Goal: Transaction & Acquisition: Register for event/course

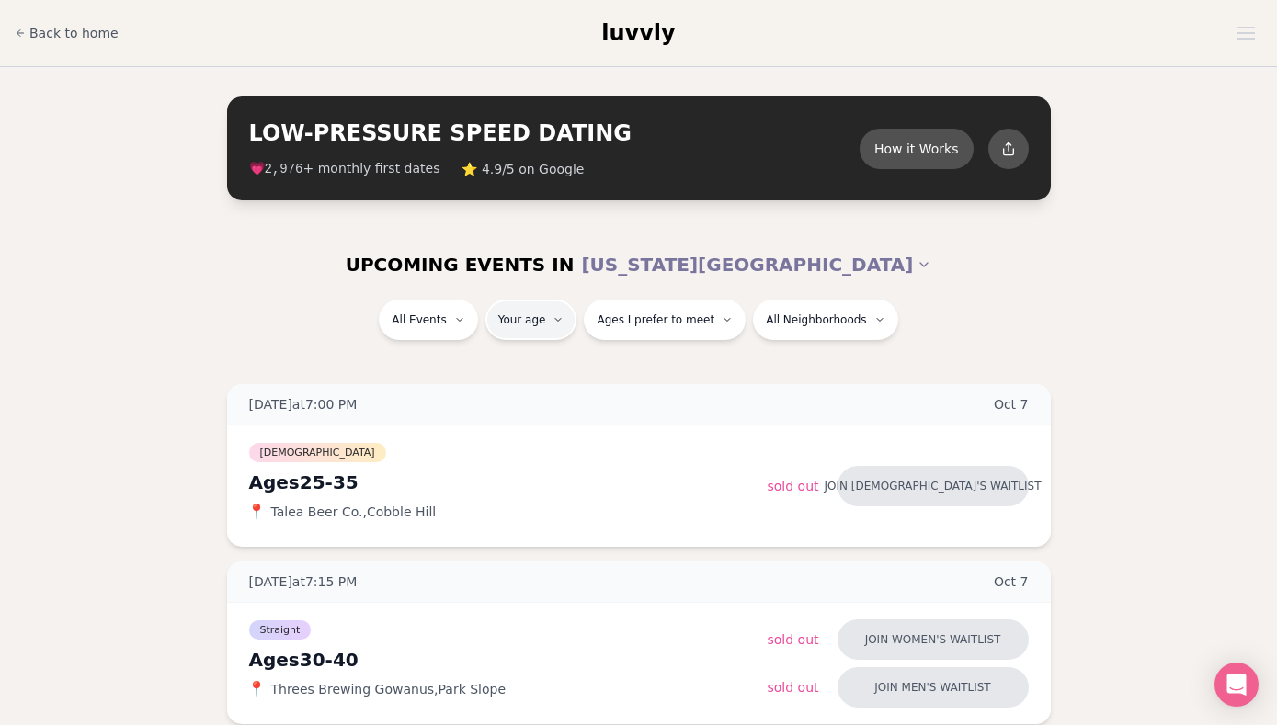
type input "**"
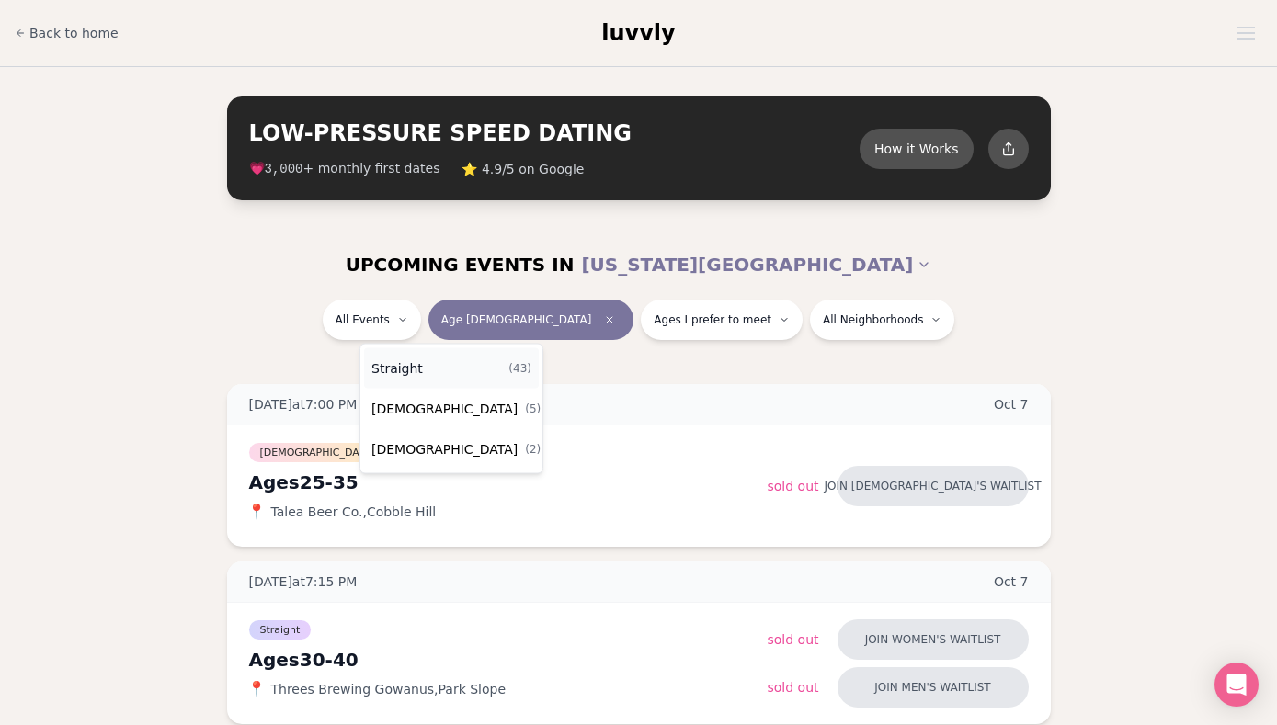
click at [446, 371] on div "Straight ( 43 )" at bounding box center [451, 368] width 175 height 40
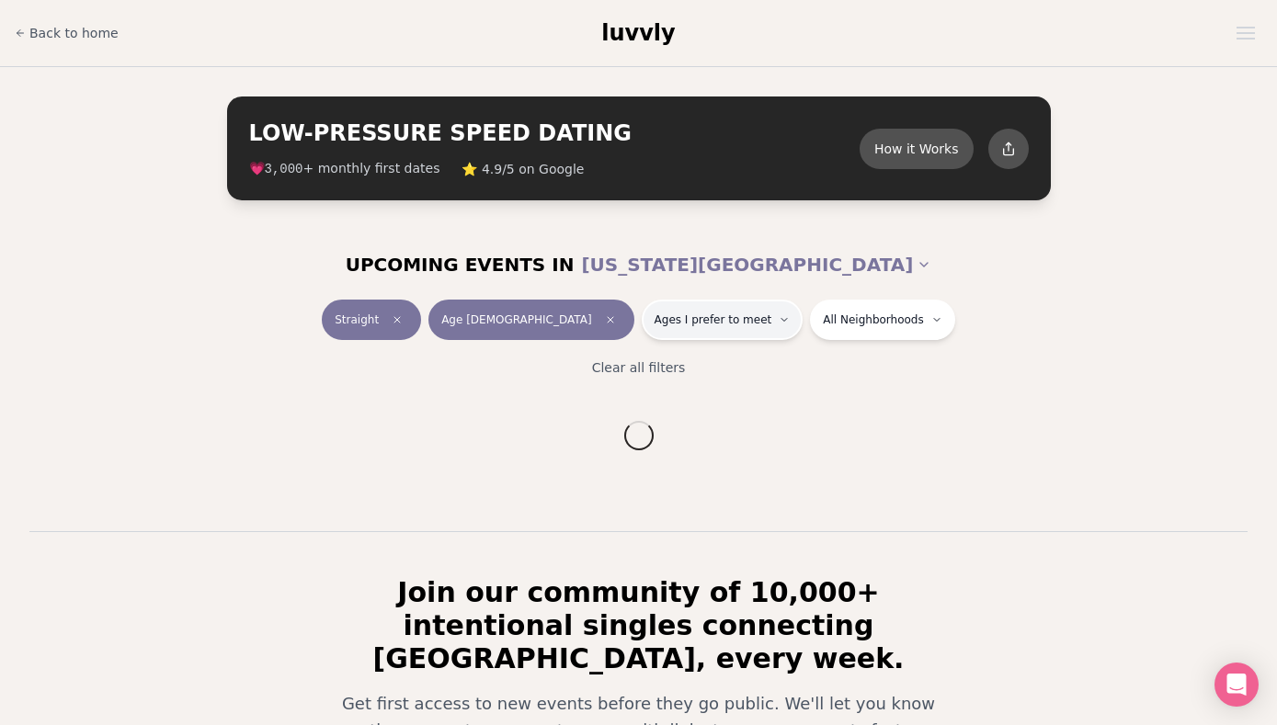
click at [642, 317] on button "Ages I prefer to meet" at bounding box center [723, 320] width 162 height 40
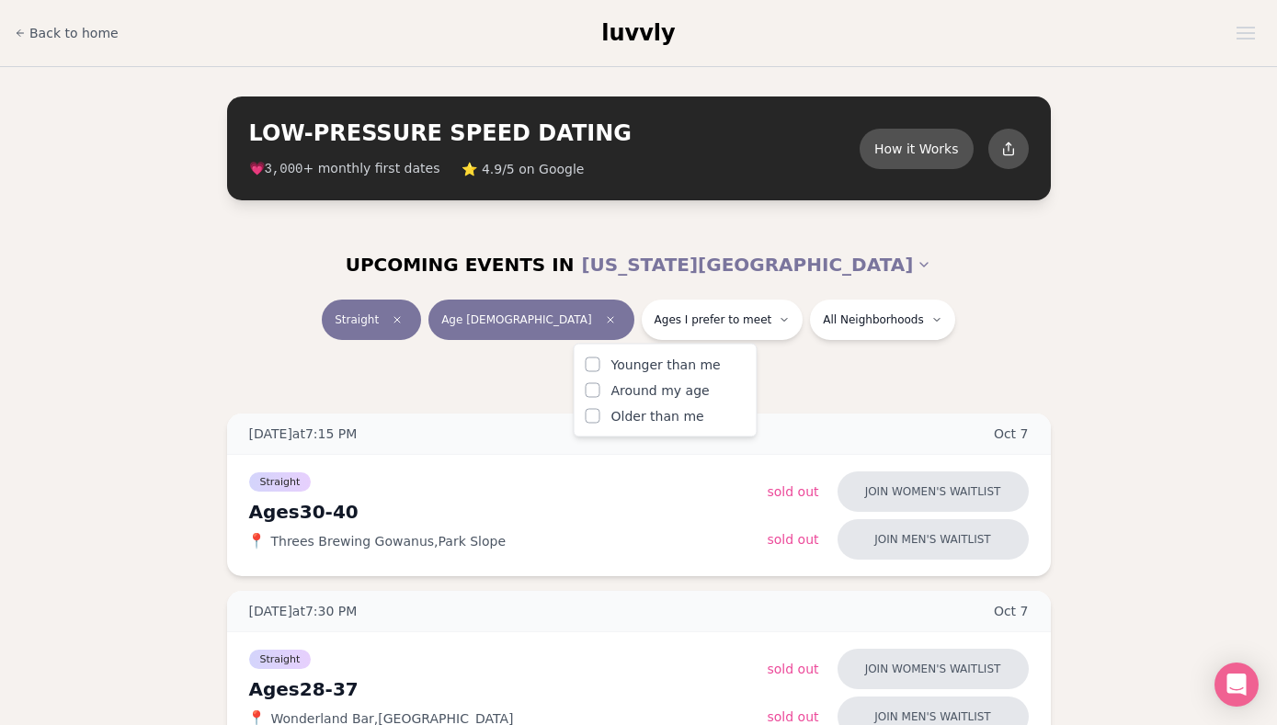
click at [692, 390] on span "Around my age" at bounding box center [660, 391] width 98 height 18
click at [600, 390] on button "Around my age" at bounding box center [593, 390] width 15 height 15
click at [873, 260] on div "UPCOMING EVENTS IN [US_STATE][GEOGRAPHIC_DATA]" at bounding box center [639, 265] width 1030 height 40
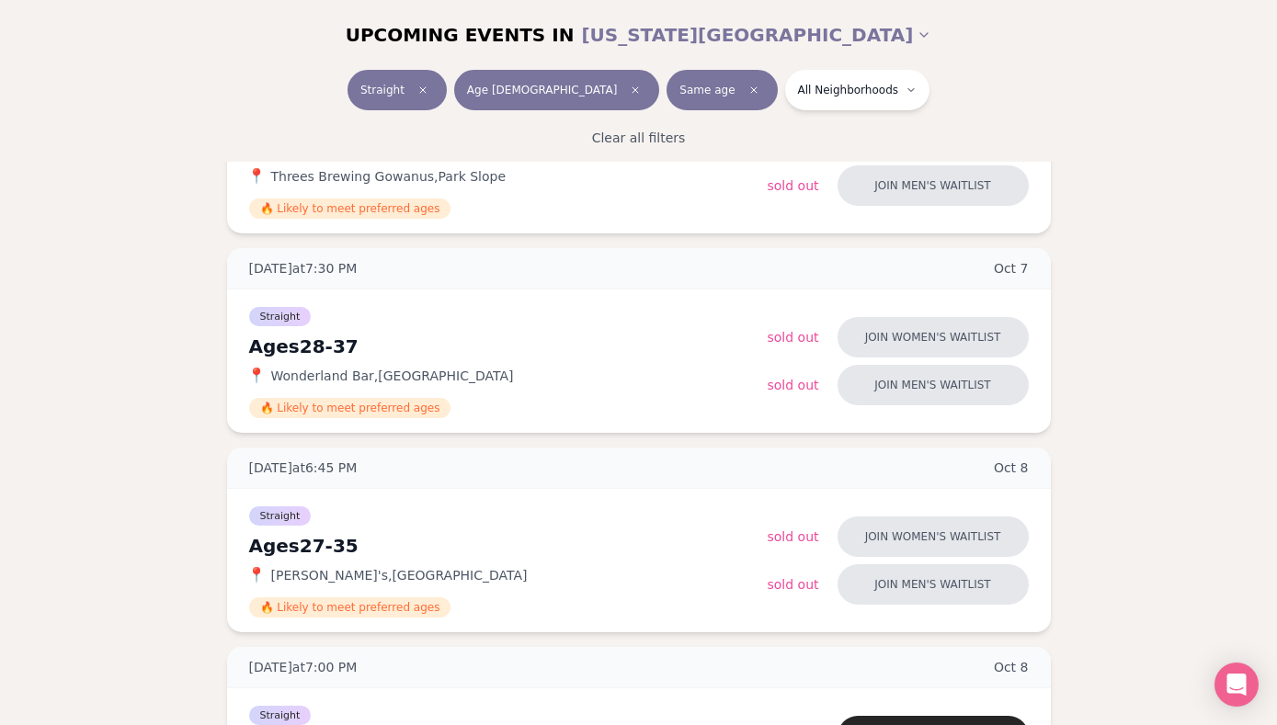
click at [679, 86] on span "Same age" at bounding box center [706, 90] width 55 height 15
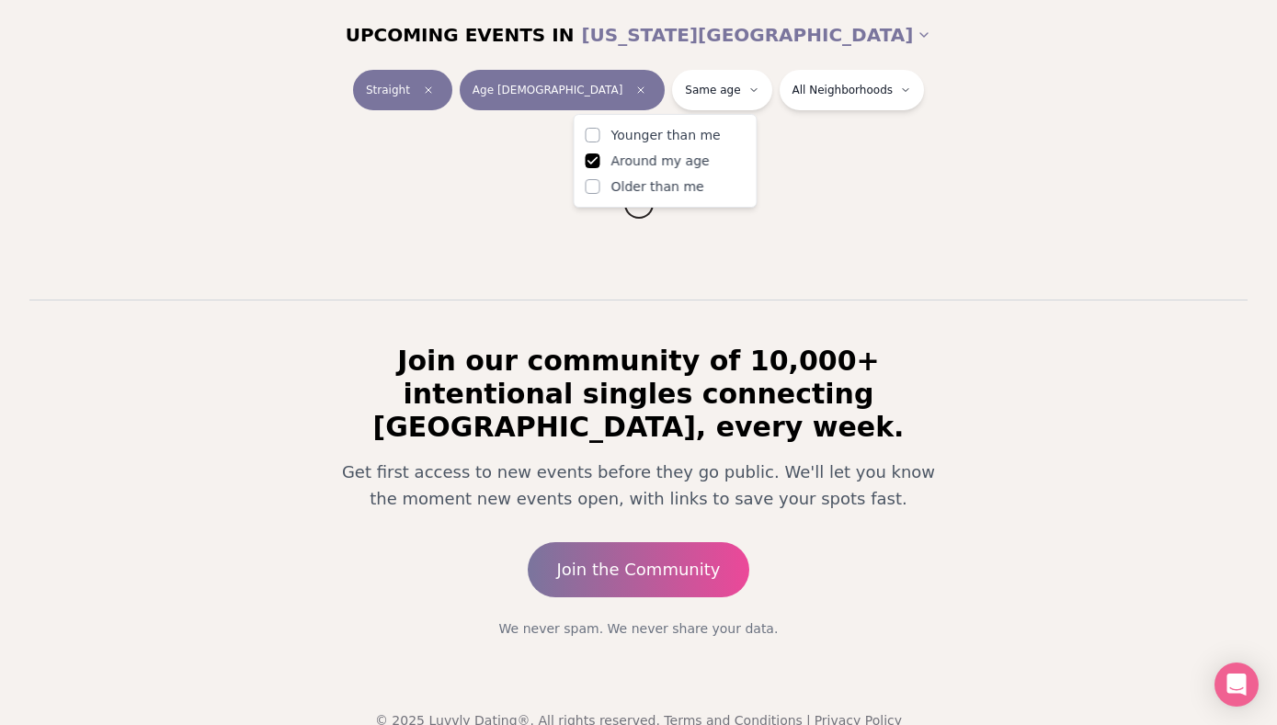
scroll to position [365, 0]
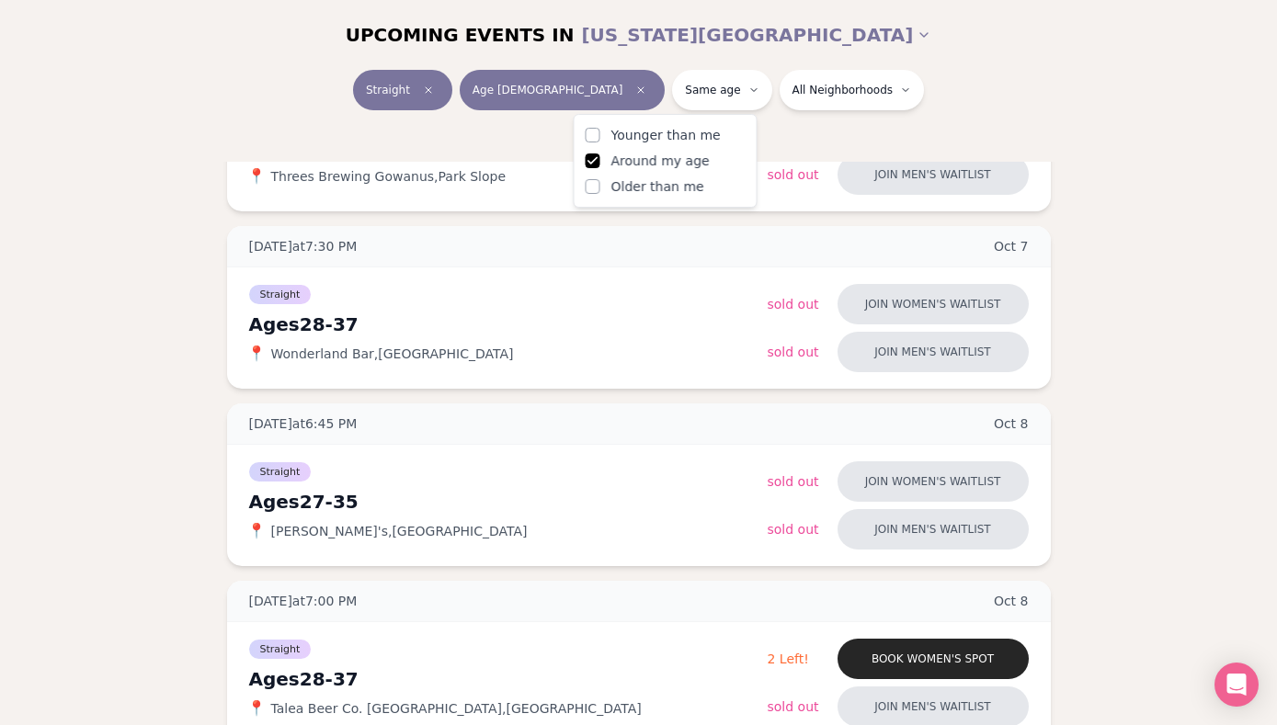
click at [592, 140] on button "Younger than me" at bounding box center [593, 135] width 15 height 15
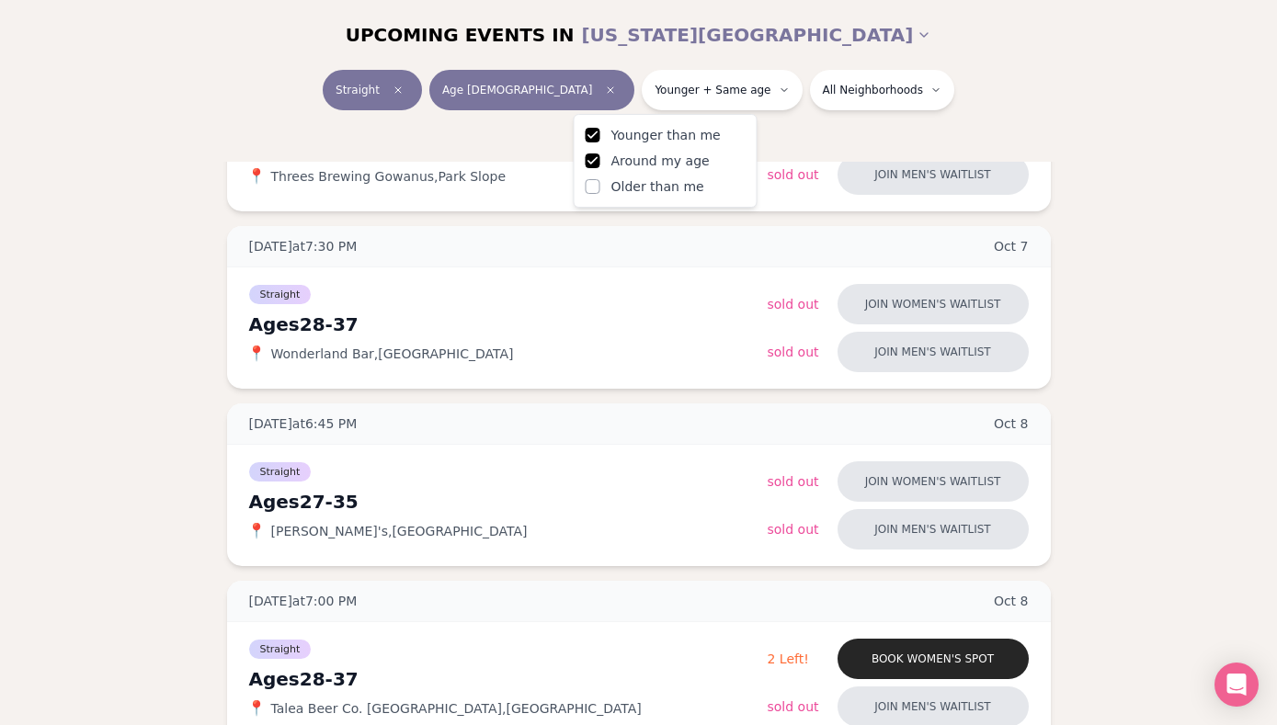
click at [200, 125] on div "Clear all filters" at bounding box center [639, 138] width 1030 height 40
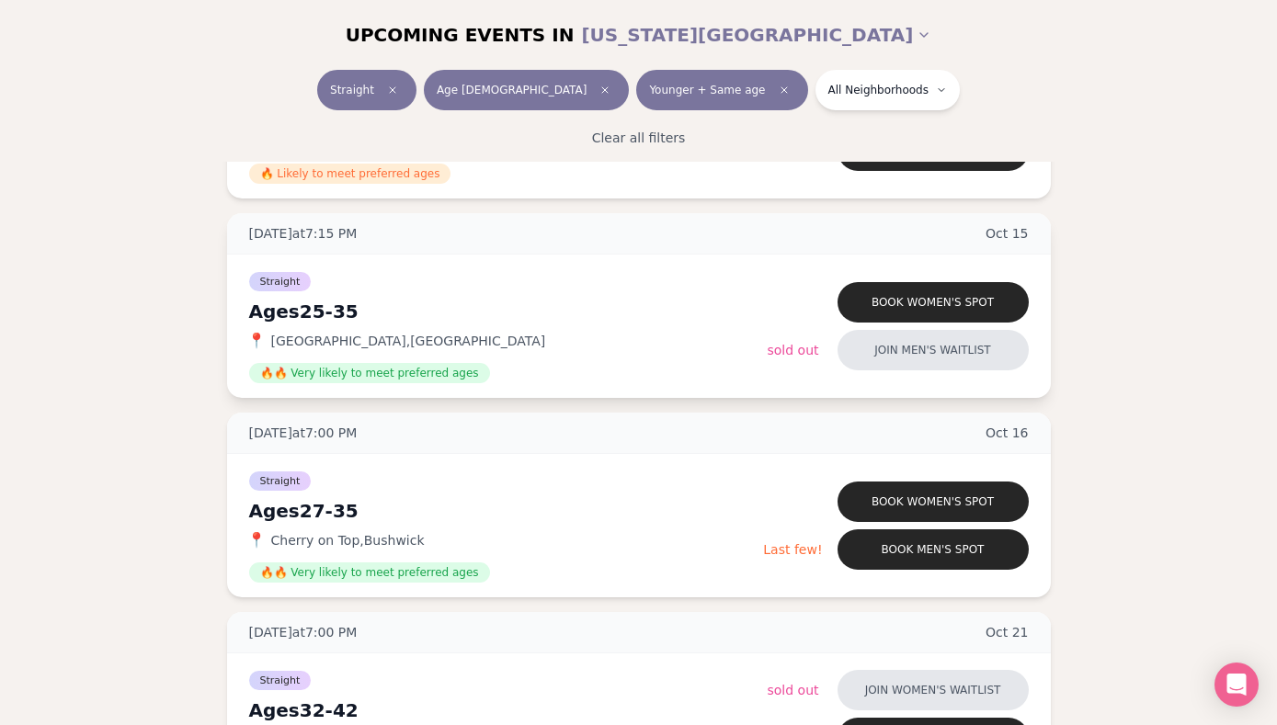
scroll to position [2528, 0]
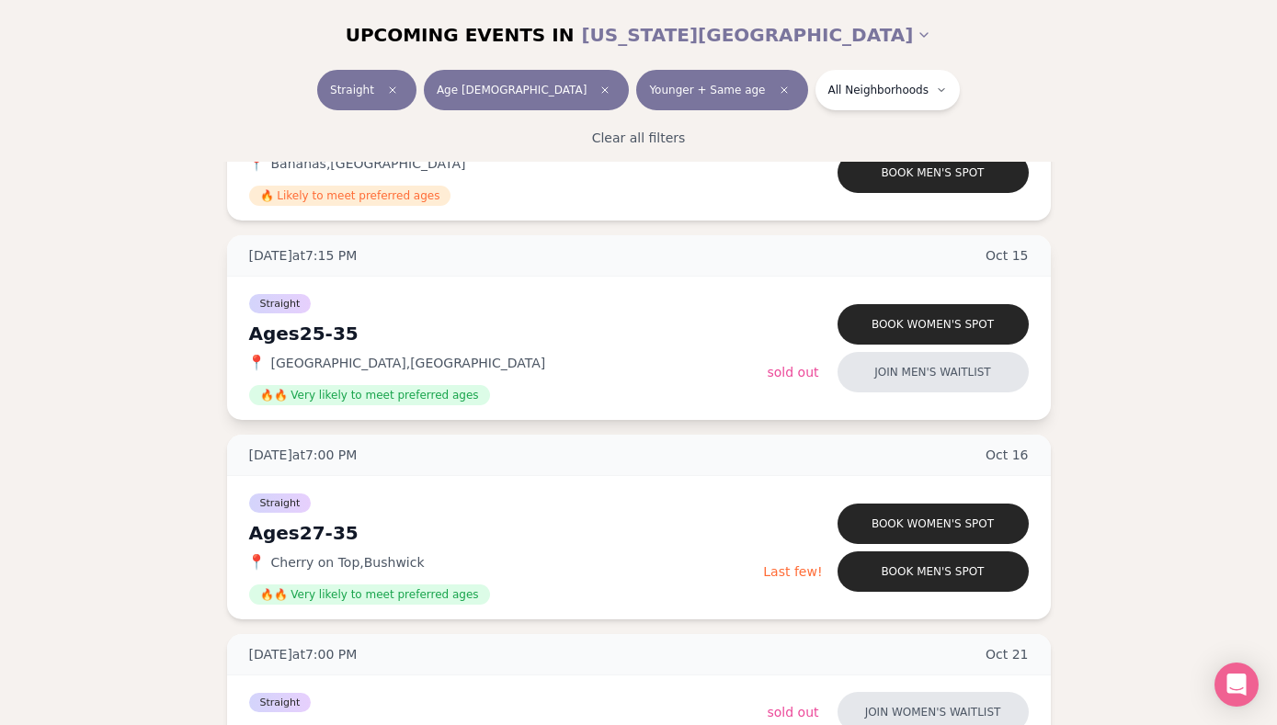
click at [325, 339] on div "Ages [DEMOGRAPHIC_DATA]" at bounding box center [508, 334] width 519 height 26
click at [905, 359] on button "Join men's waitlist" at bounding box center [933, 372] width 191 height 40
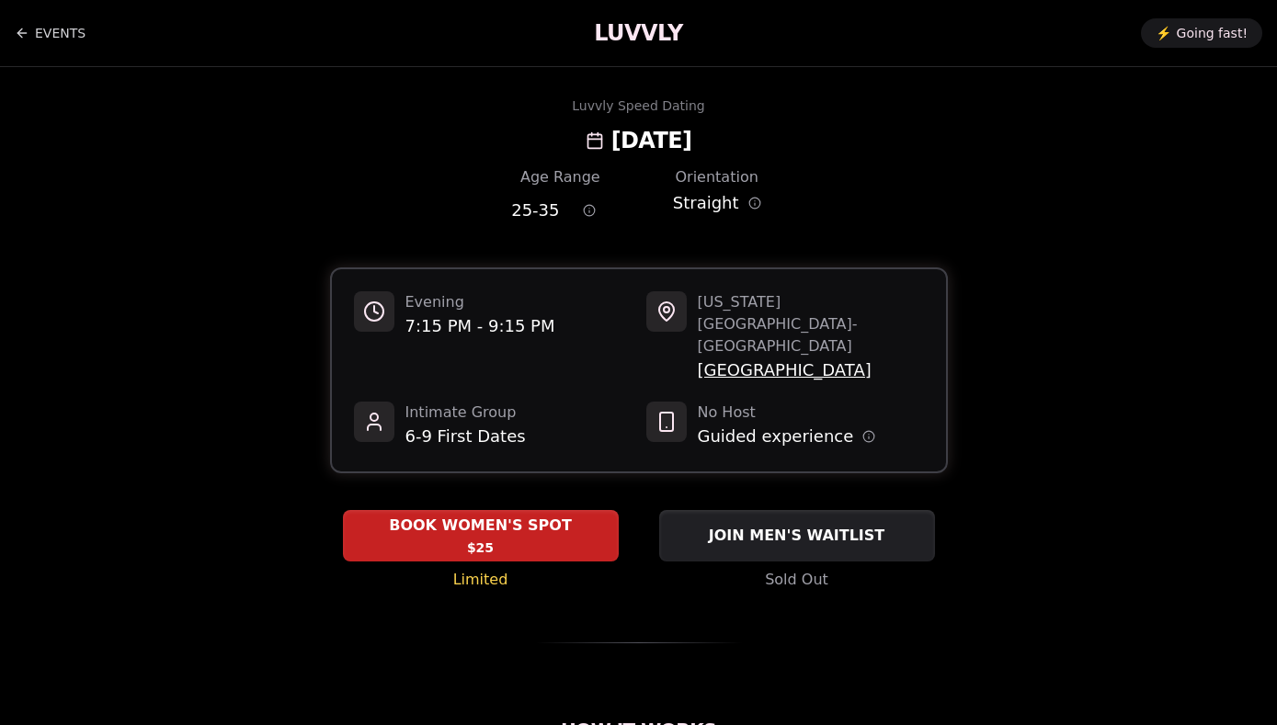
click at [785, 358] on span "[GEOGRAPHIC_DATA]" at bounding box center [811, 371] width 226 height 26
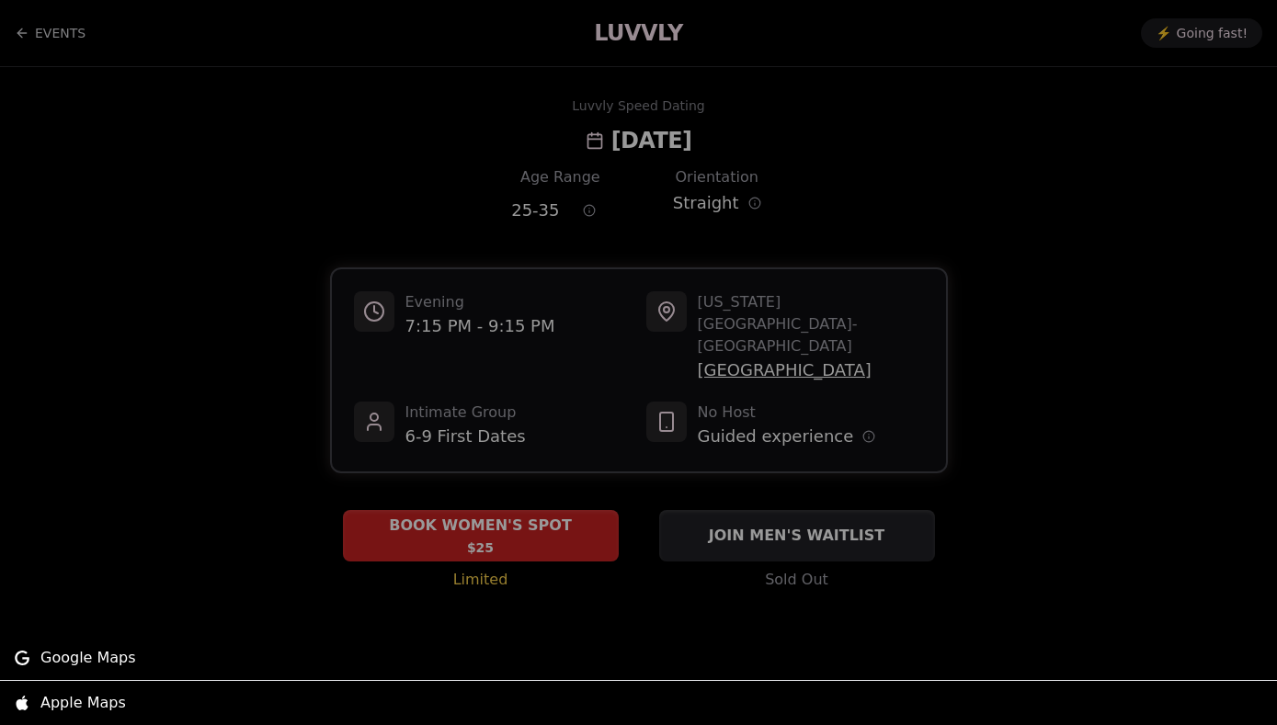
click at [917, 223] on div at bounding box center [638, 362] width 1277 height 725
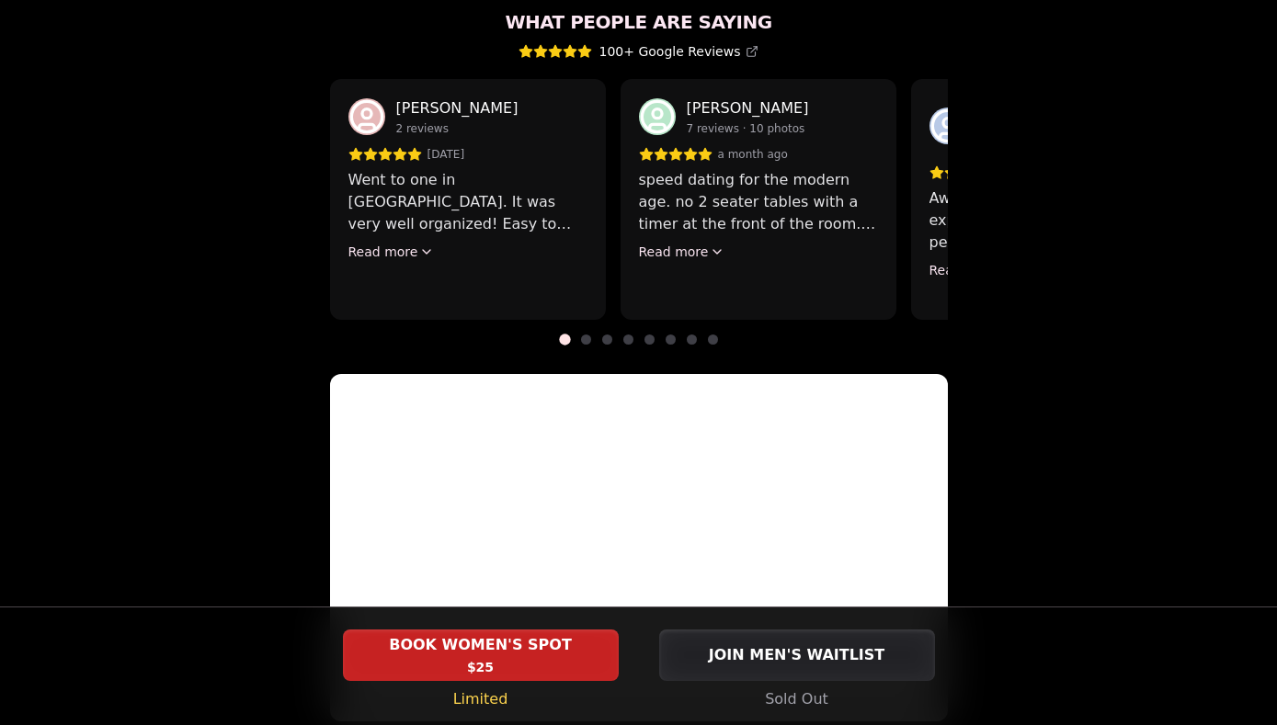
scroll to position [1834, 0]
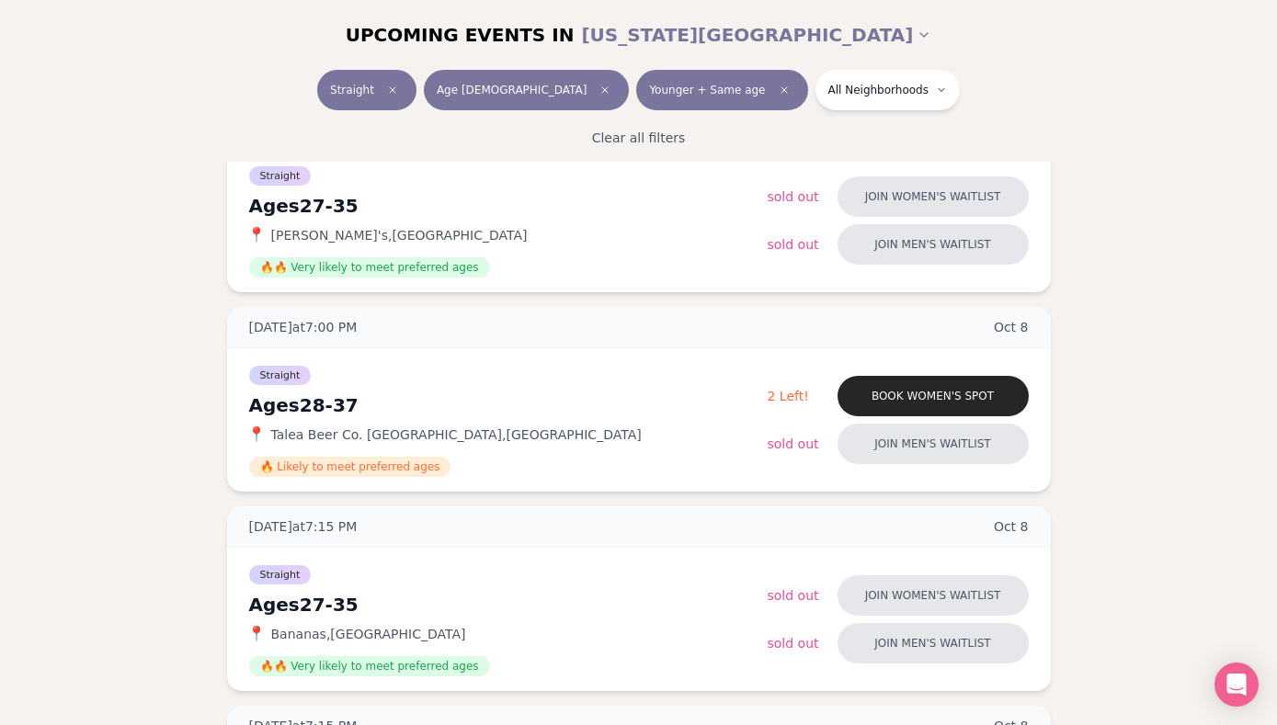
scroll to position [719, 0]
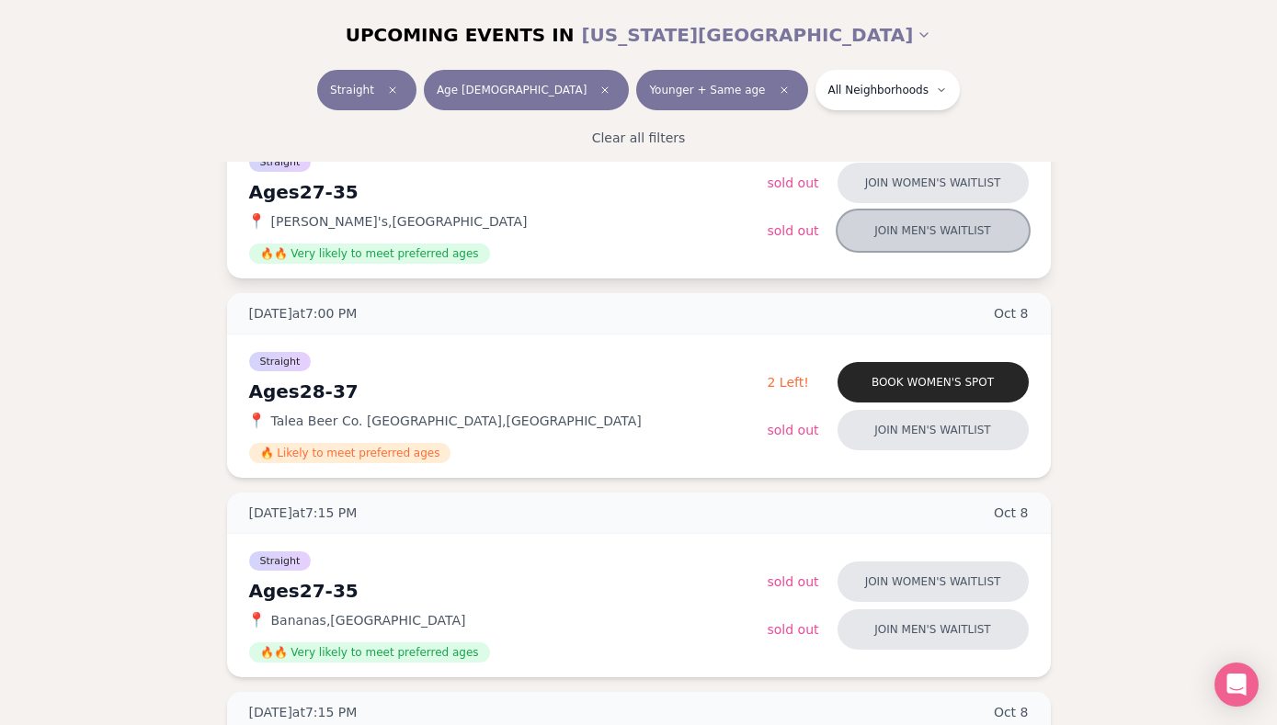
click at [925, 214] on button "Join men's waitlist" at bounding box center [933, 231] width 191 height 40
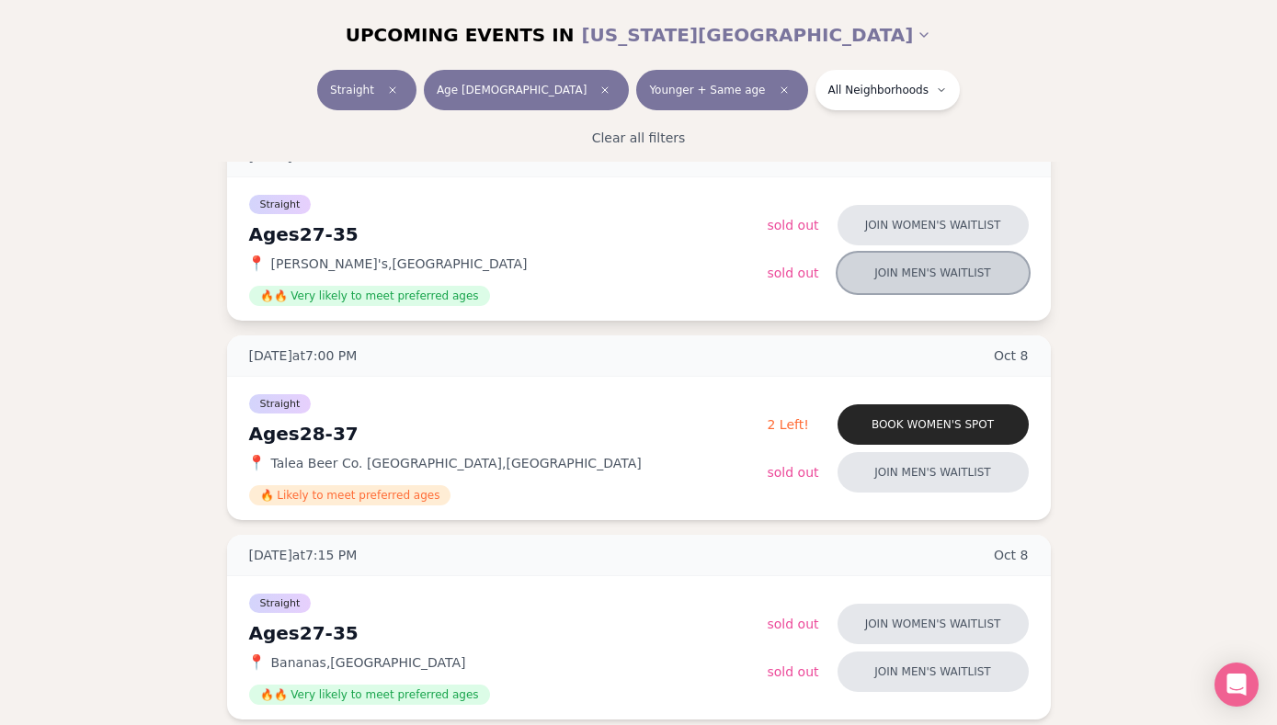
scroll to position [679, 0]
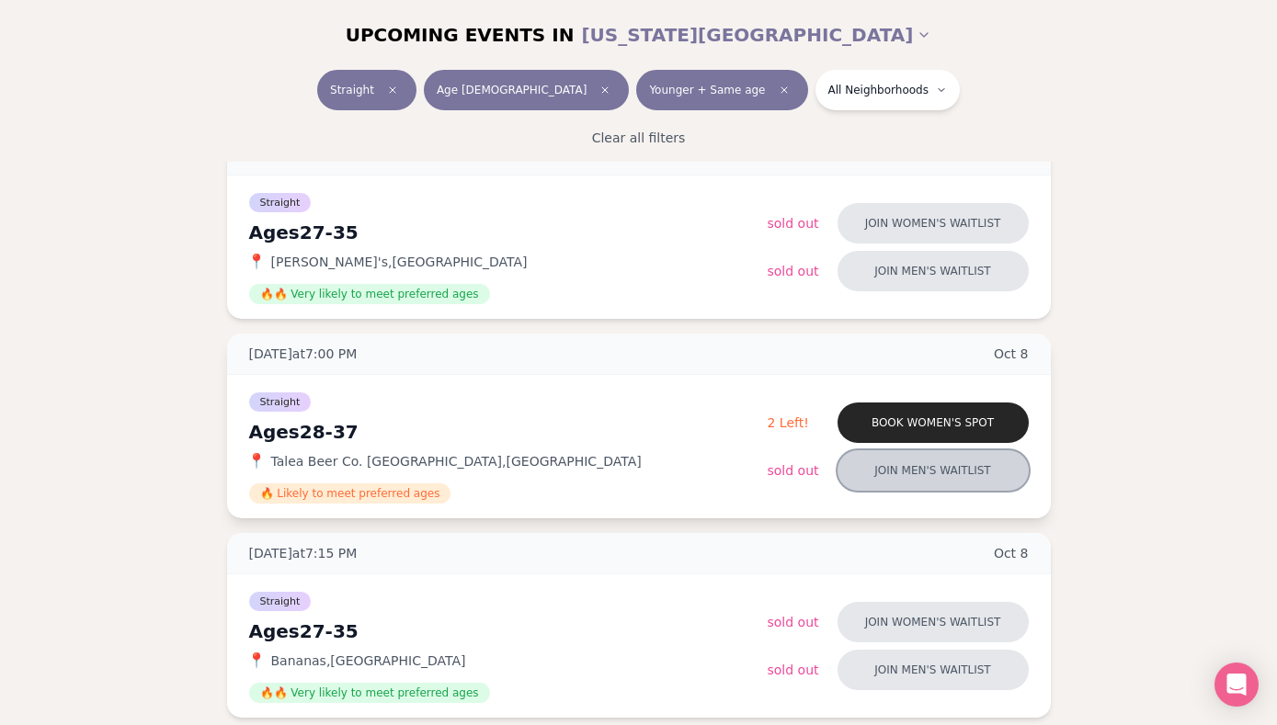
click at [892, 472] on button "Join men's waitlist" at bounding box center [933, 471] width 191 height 40
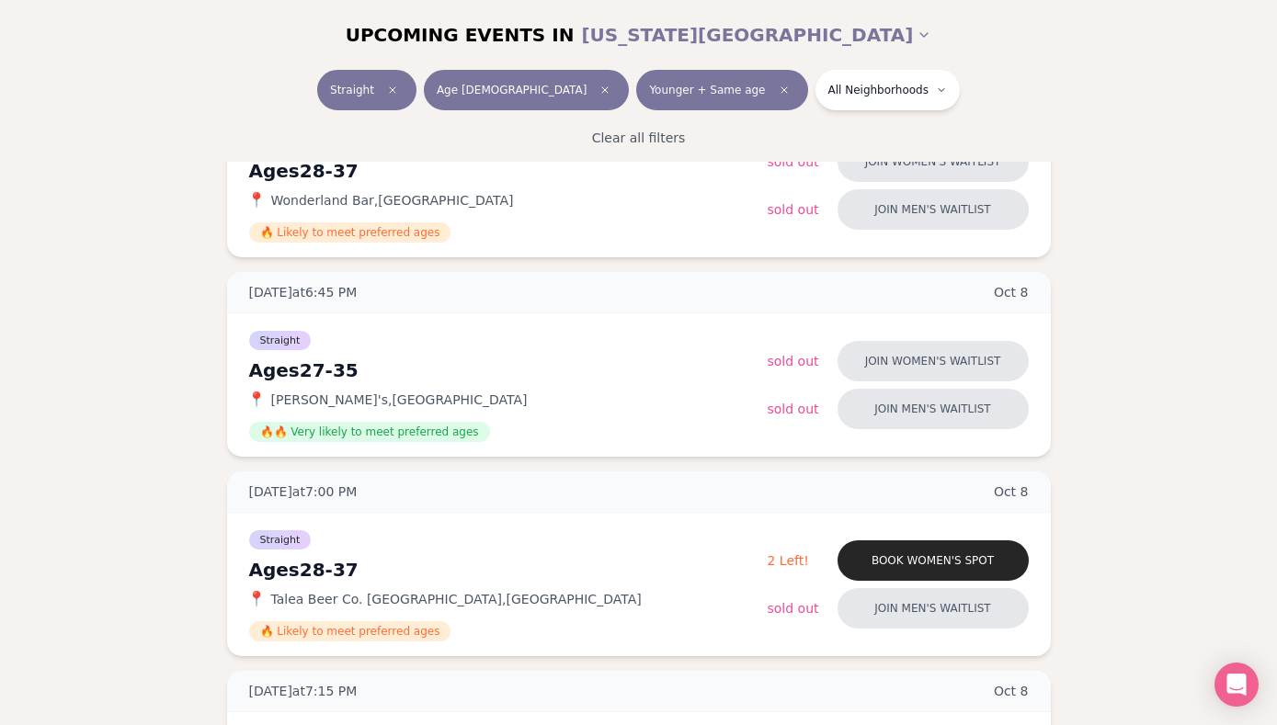
scroll to position [542, 0]
click at [934, 403] on button "Join men's waitlist" at bounding box center [933, 408] width 191 height 40
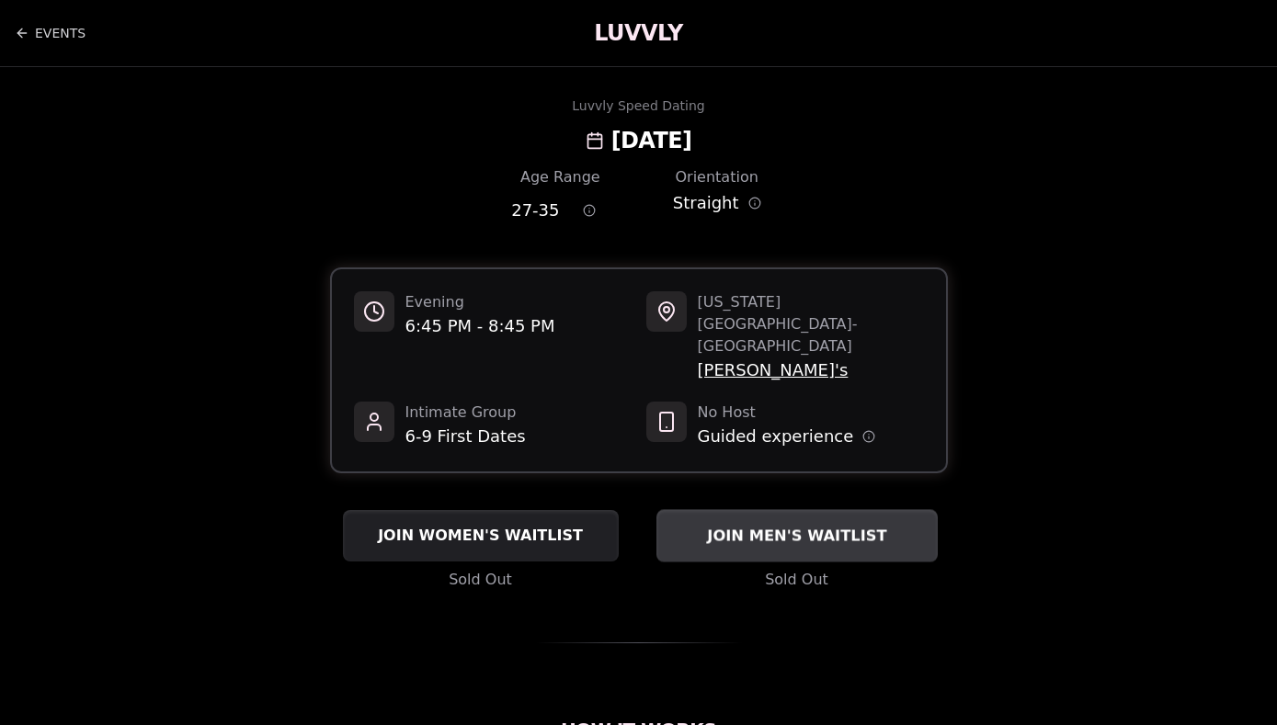
click at [782, 525] on span "JOIN MEN'S WAITLIST" at bounding box center [796, 536] width 187 height 22
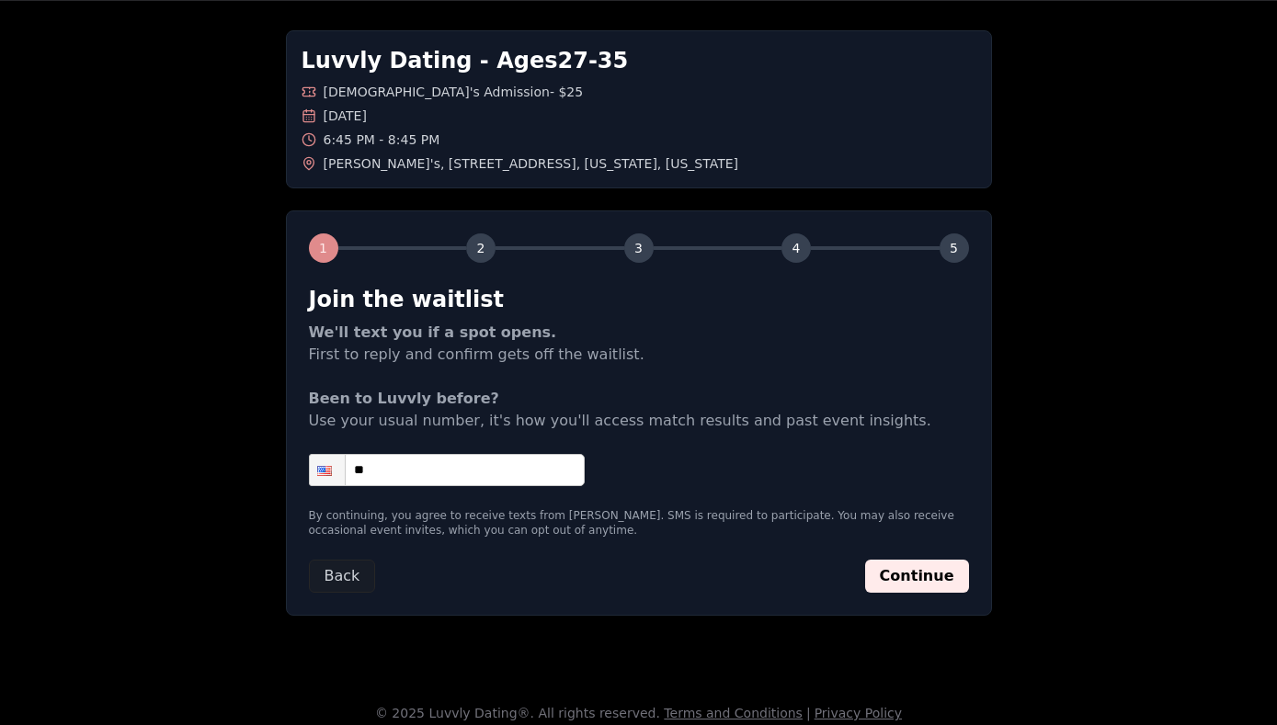
scroll to position [78, 0]
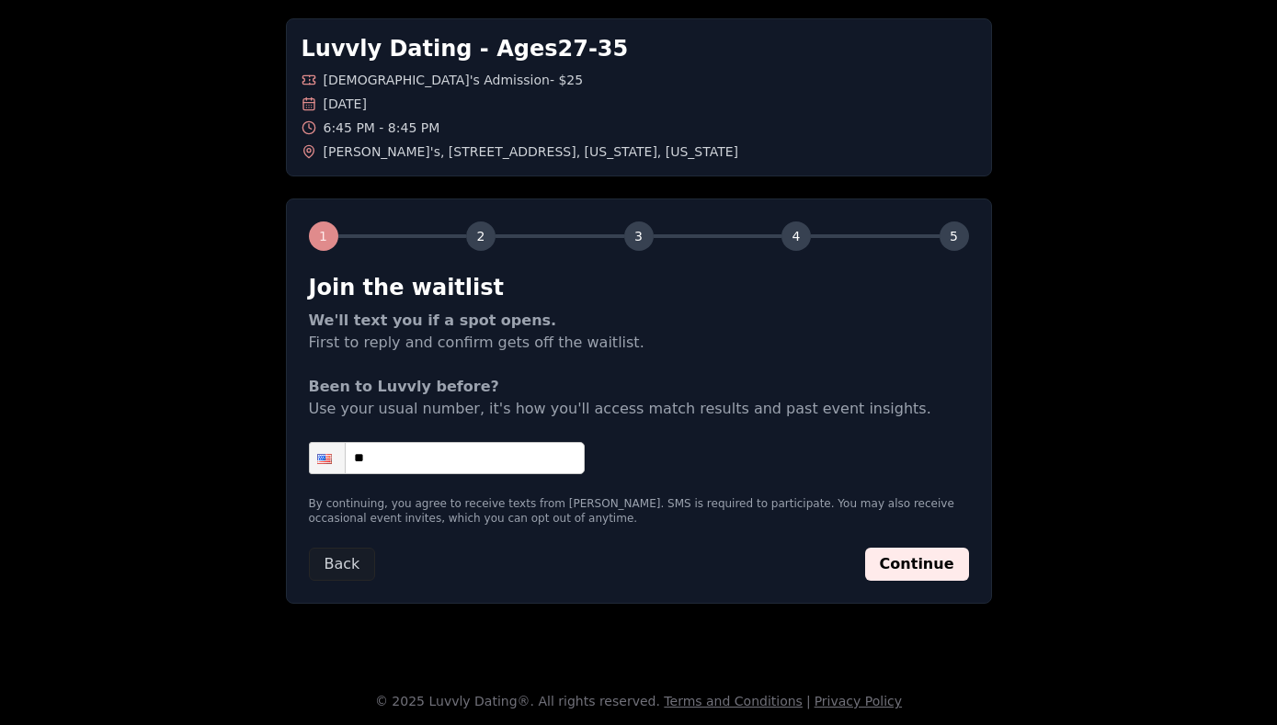
click at [485, 451] on input "**" at bounding box center [447, 458] width 276 height 32
type input "**********"
click at [747, 431] on form "**********" at bounding box center [639, 427] width 660 height 308
click at [924, 576] on button "Continue" at bounding box center [917, 564] width 104 height 33
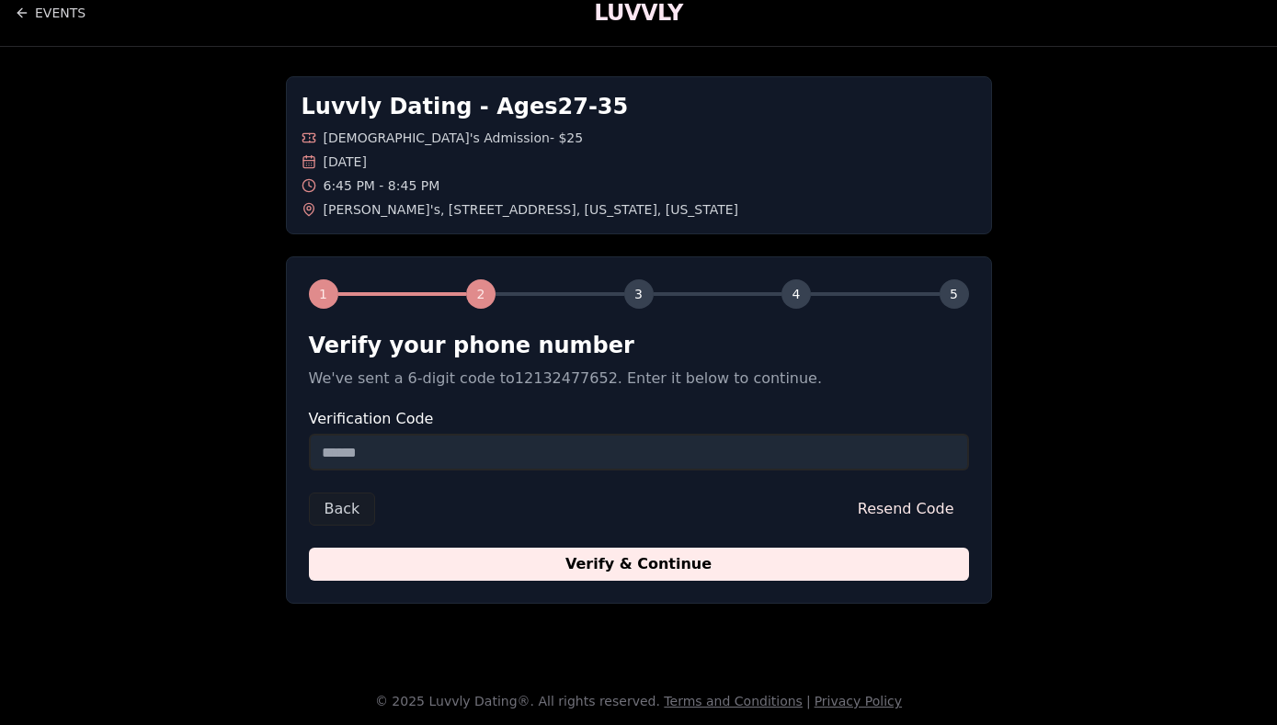
click at [744, 446] on input "Verification Code" at bounding box center [639, 452] width 660 height 37
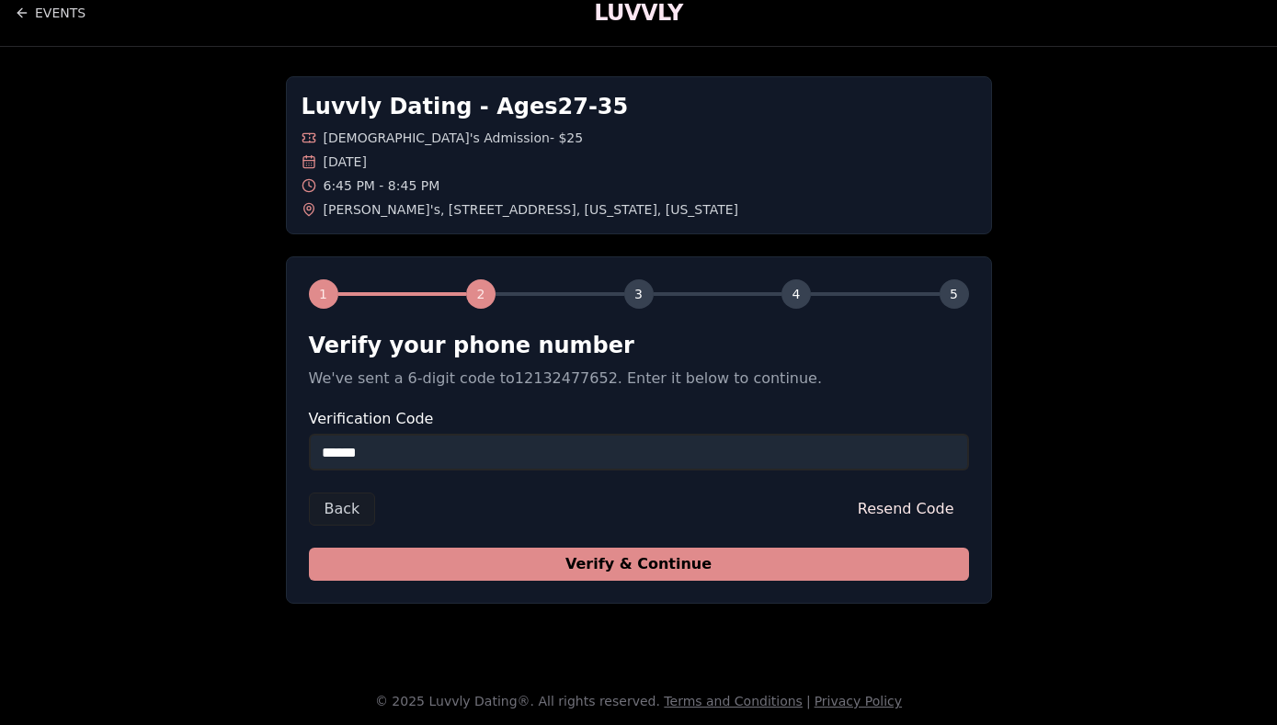
type input "******"
click at [790, 574] on button "Verify & Continue" at bounding box center [639, 564] width 660 height 33
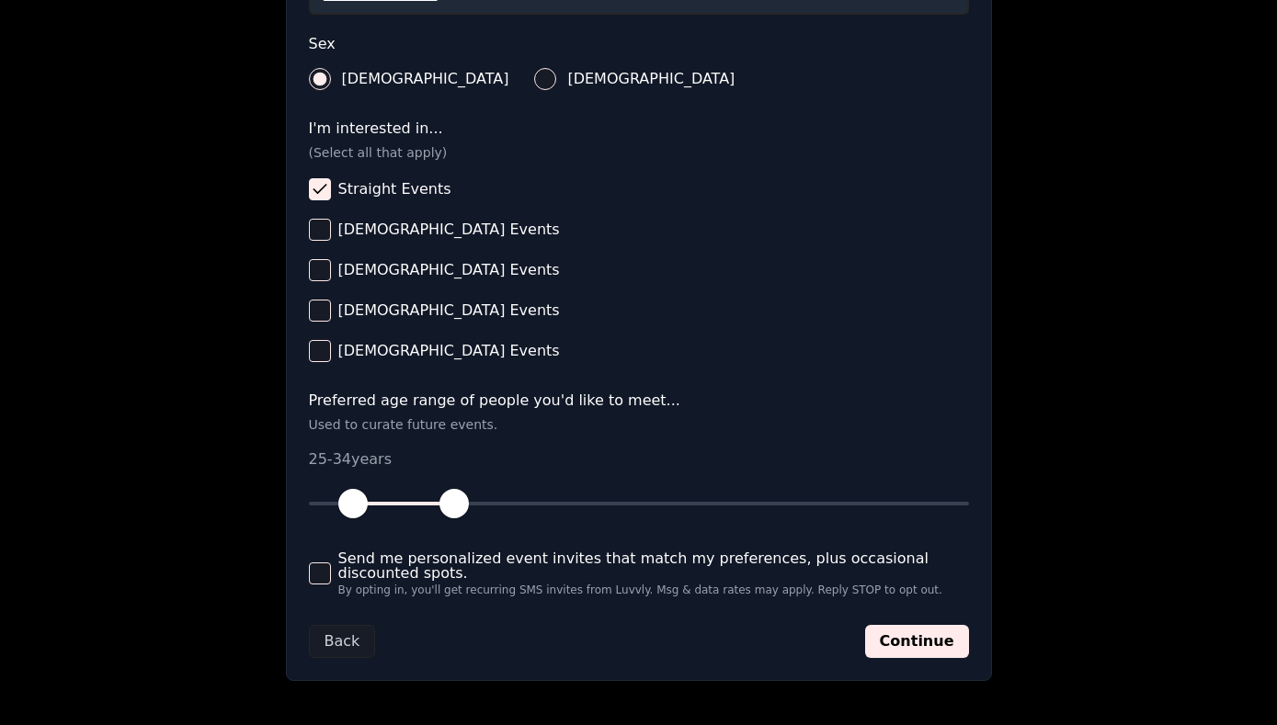
scroll to position [668, 0]
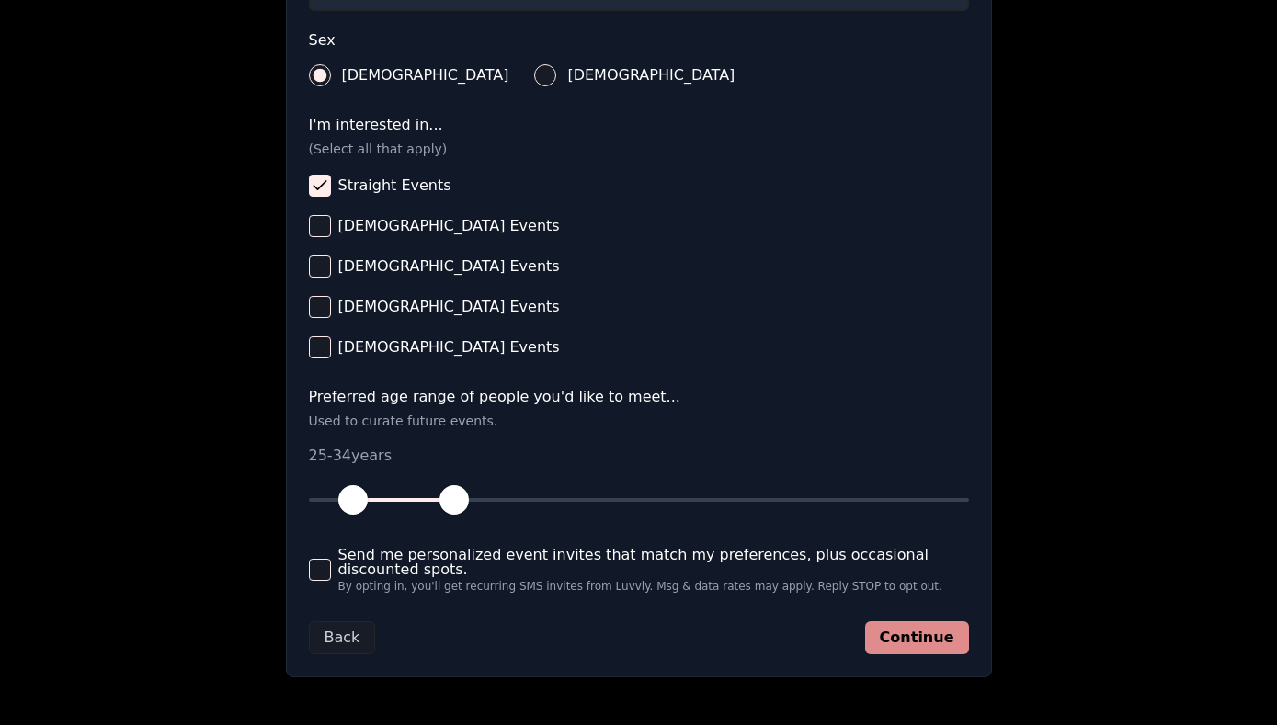
click at [897, 639] on button "Continue" at bounding box center [917, 638] width 104 height 33
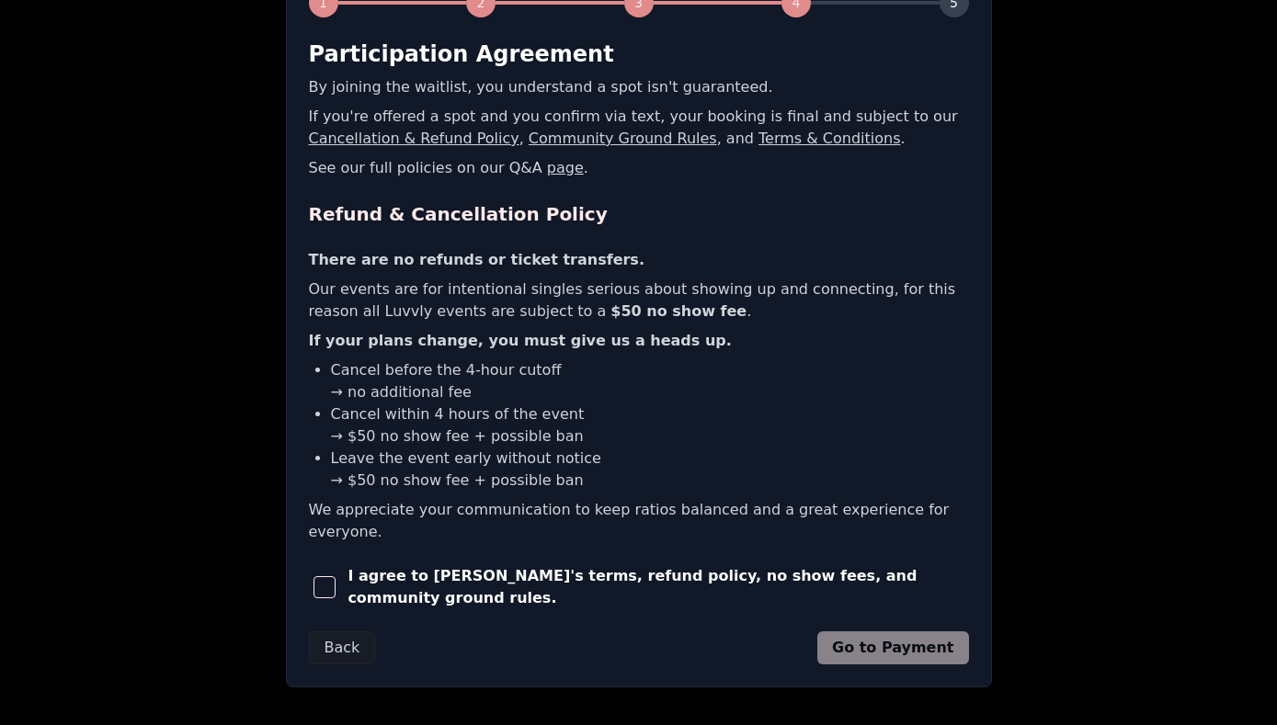
scroll to position [338, 0]
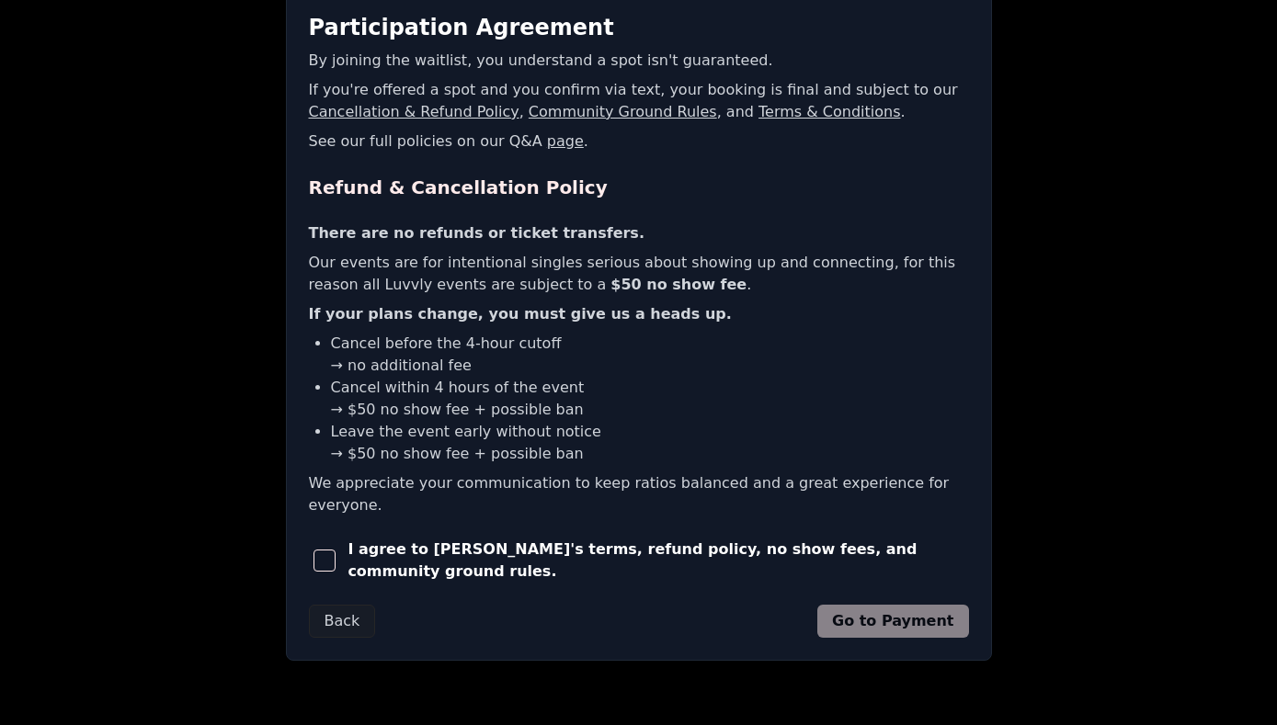
click at [442, 539] on span "I agree to [PERSON_NAME]'s terms, refund policy, no show fees, and community gr…" at bounding box center [658, 561] width 621 height 44
click at [337, 552] on button "button" at bounding box center [325, 561] width 32 height 40
click at [922, 605] on button "Go to Payment" at bounding box center [893, 621] width 152 height 33
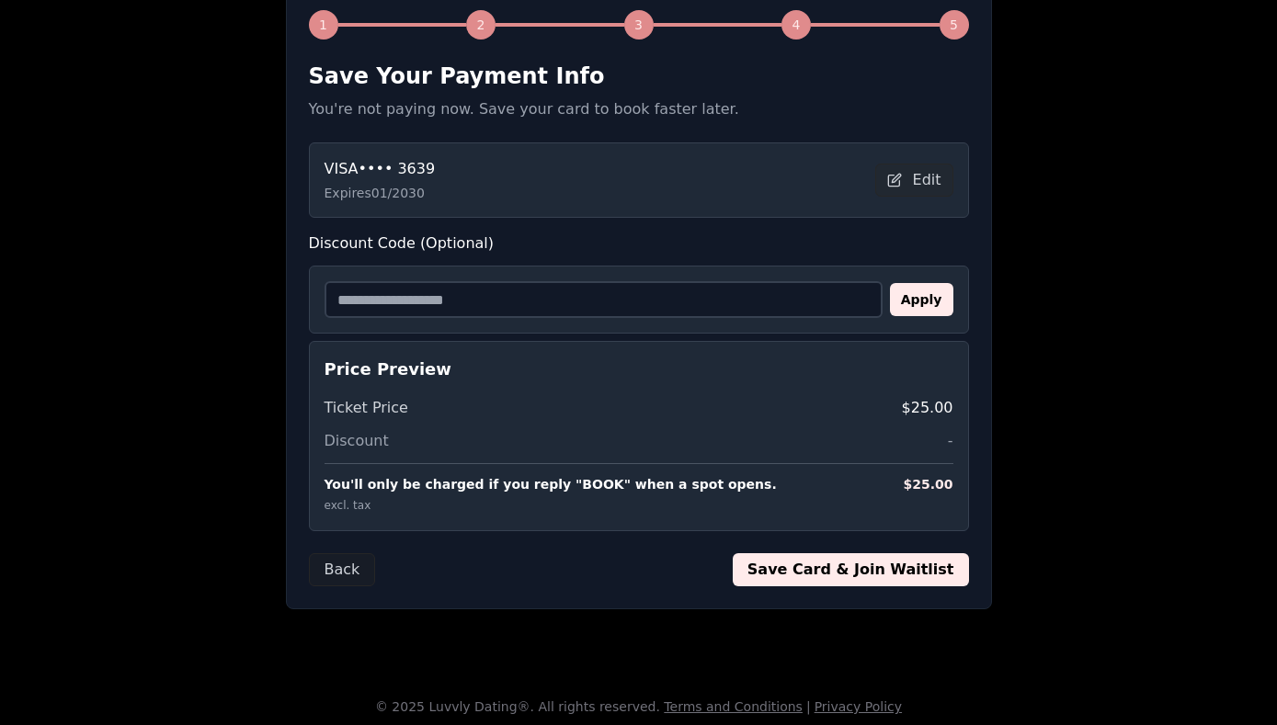
scroll to position [295, 0]
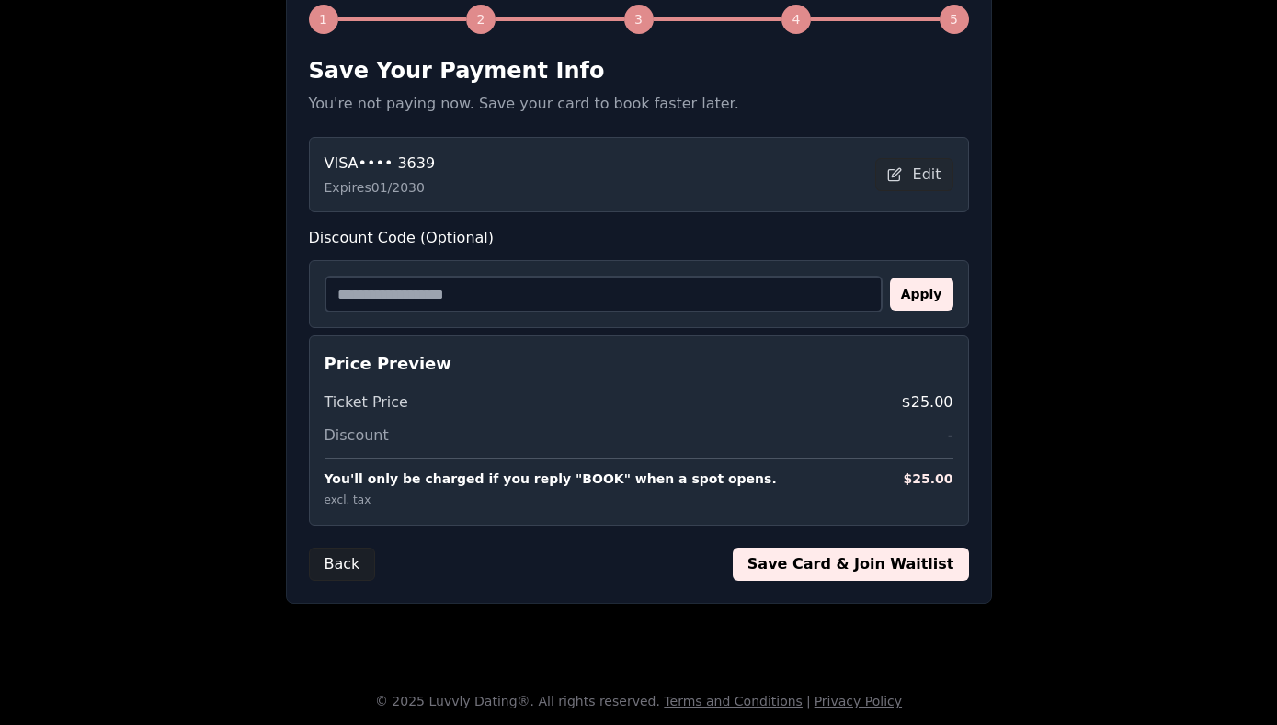
click at [359, 569] on button "Back" at bounding box center [342, 564] width 67 height 33
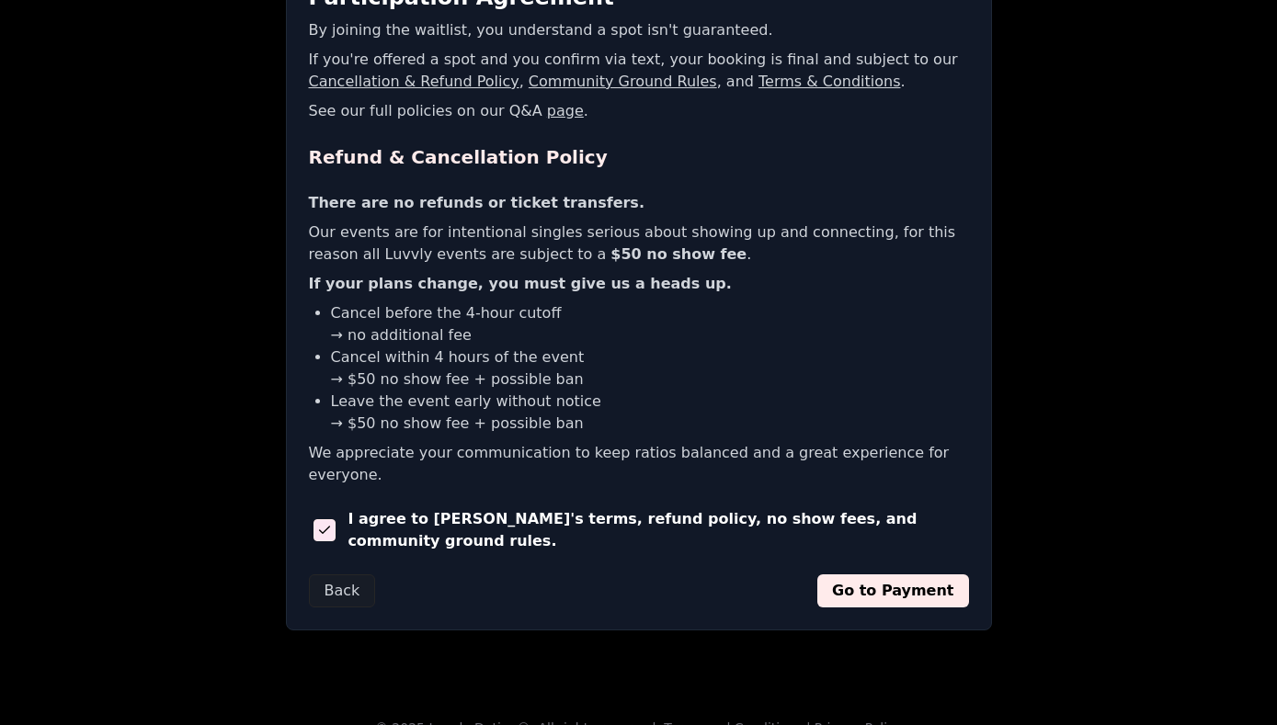
scroll to position [367, 0]
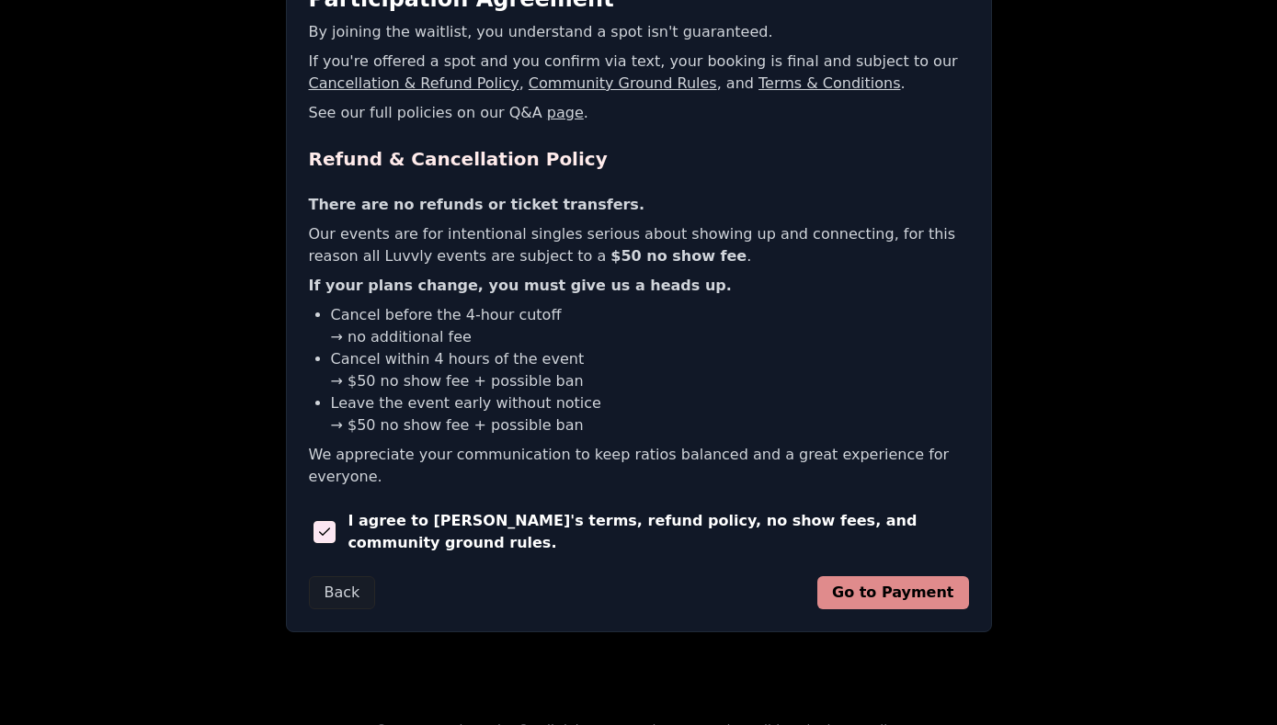
click at [910, 576] on button "Go to Payment" at bounding box center [893, 592] width 152 height 33
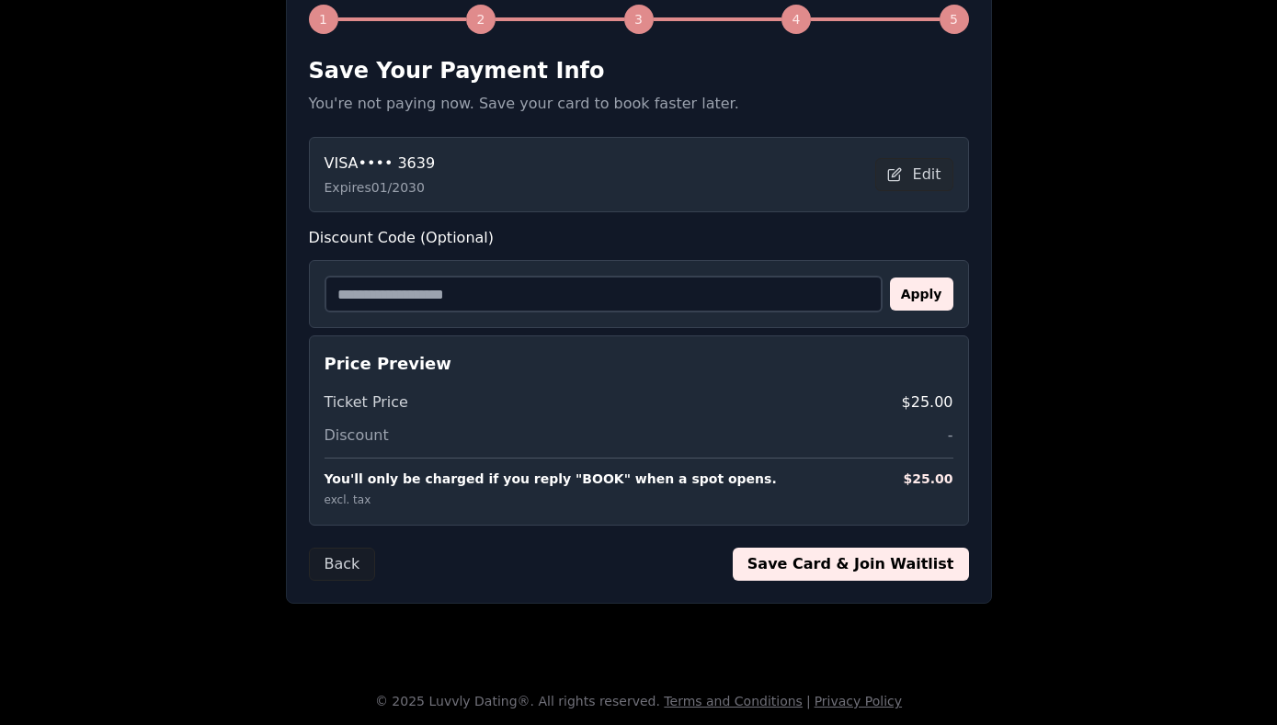
scroll to position [295, 0]
click at [880, 552] on button "Save Card & Join Waitlist" at bounding box center [851, 564] width 236 height 33
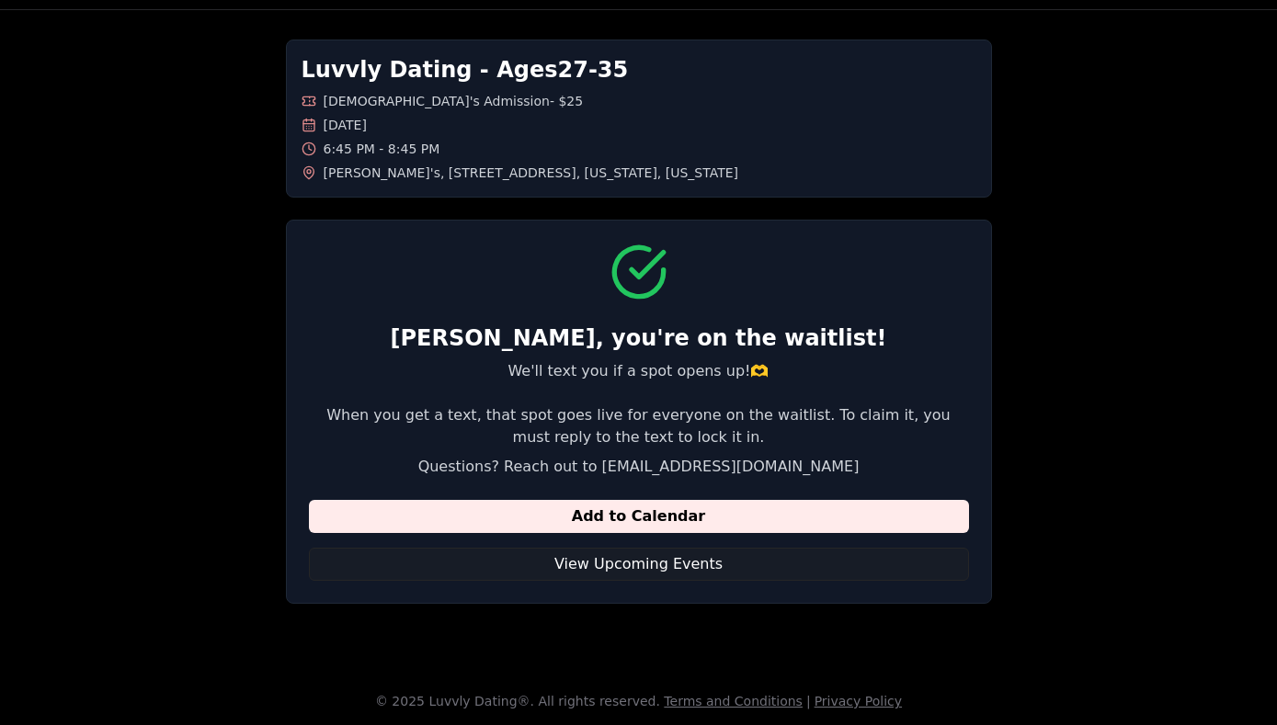
scroll to position [57, 0]
click at [579, 563] on button "View Upcoming Events" at bounding box center [639, 564] width 660 height 33
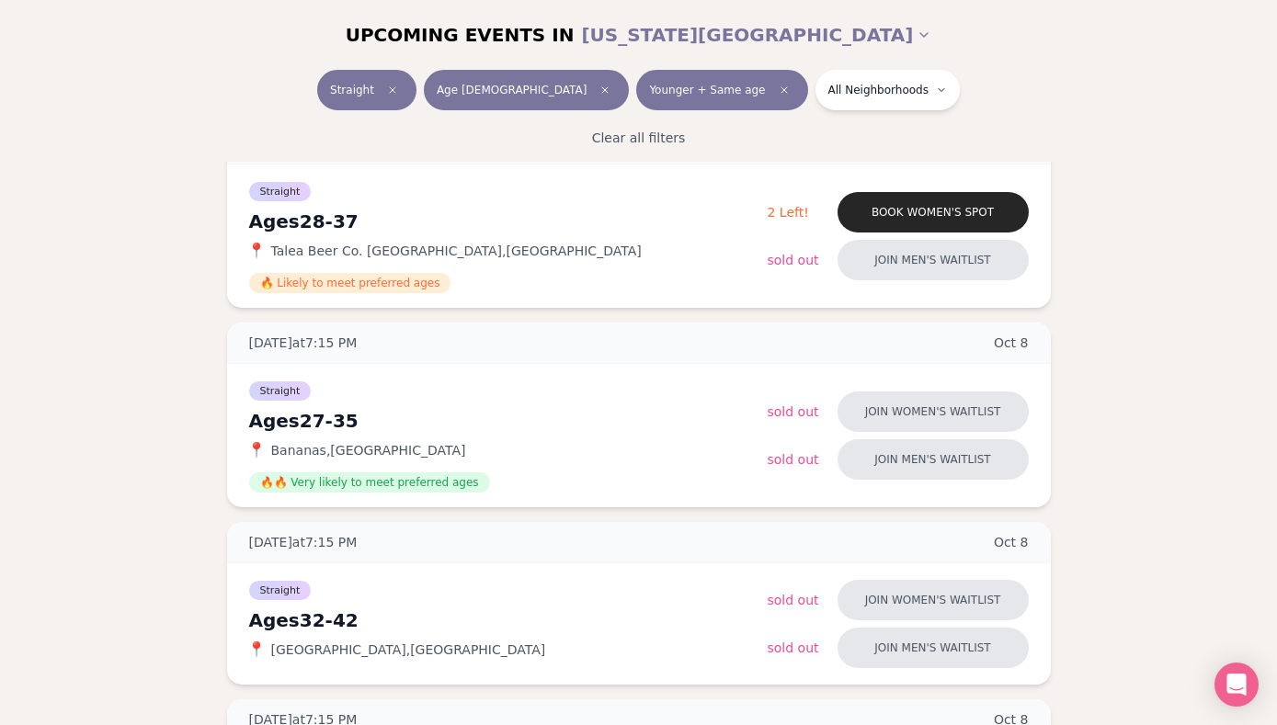
scroll to position [901, 0]
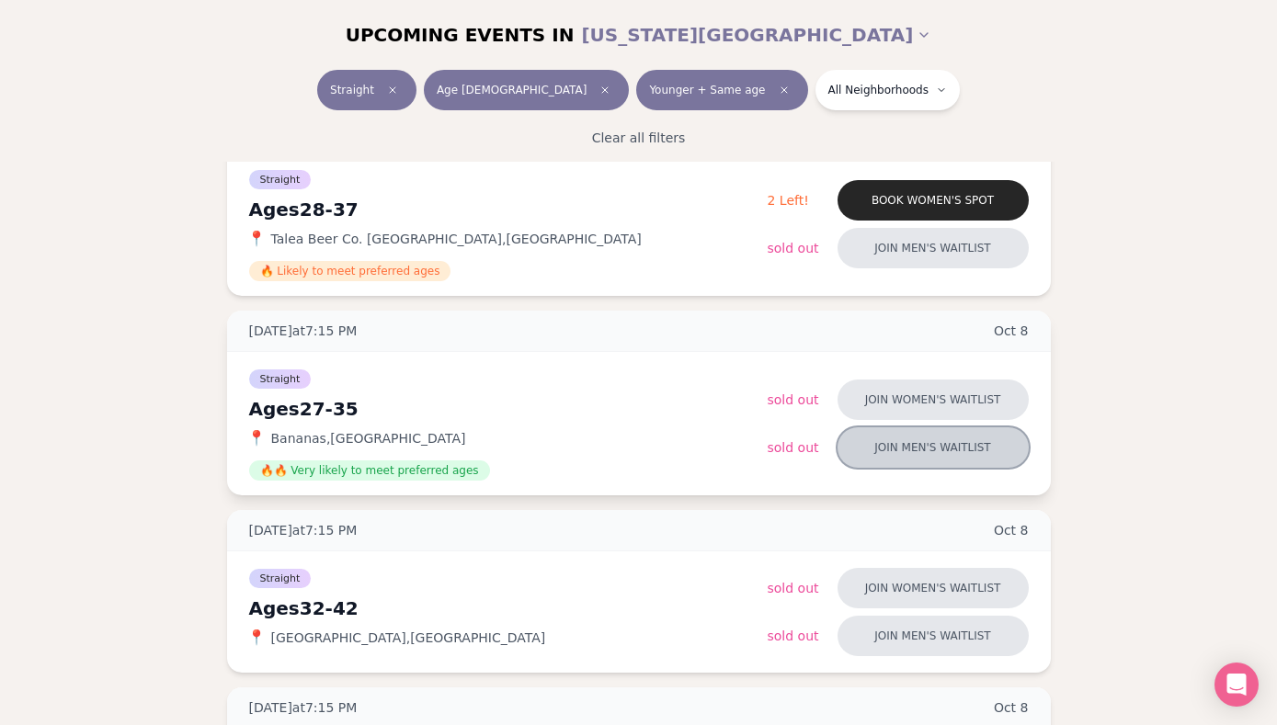
click at [870, 431] on button "Join men's waitlist" at bounding box center [933, 448] width 191 height 40
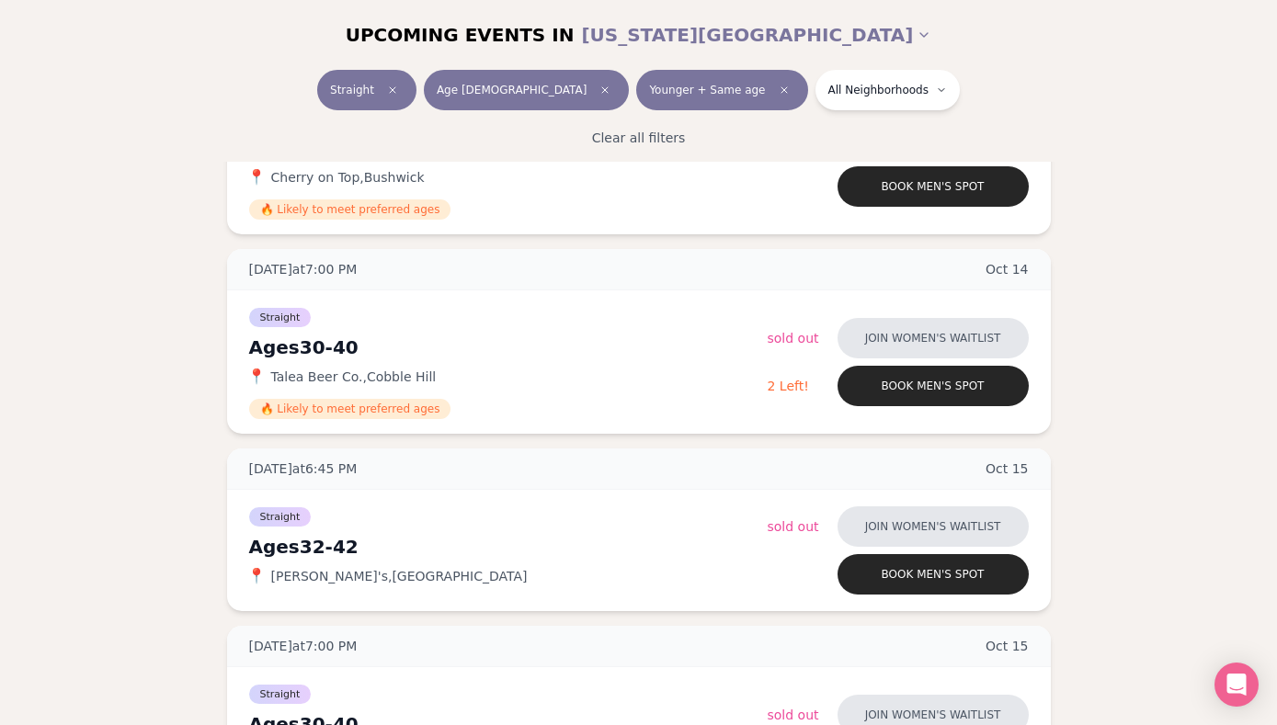
scroll to position [1801, 0]
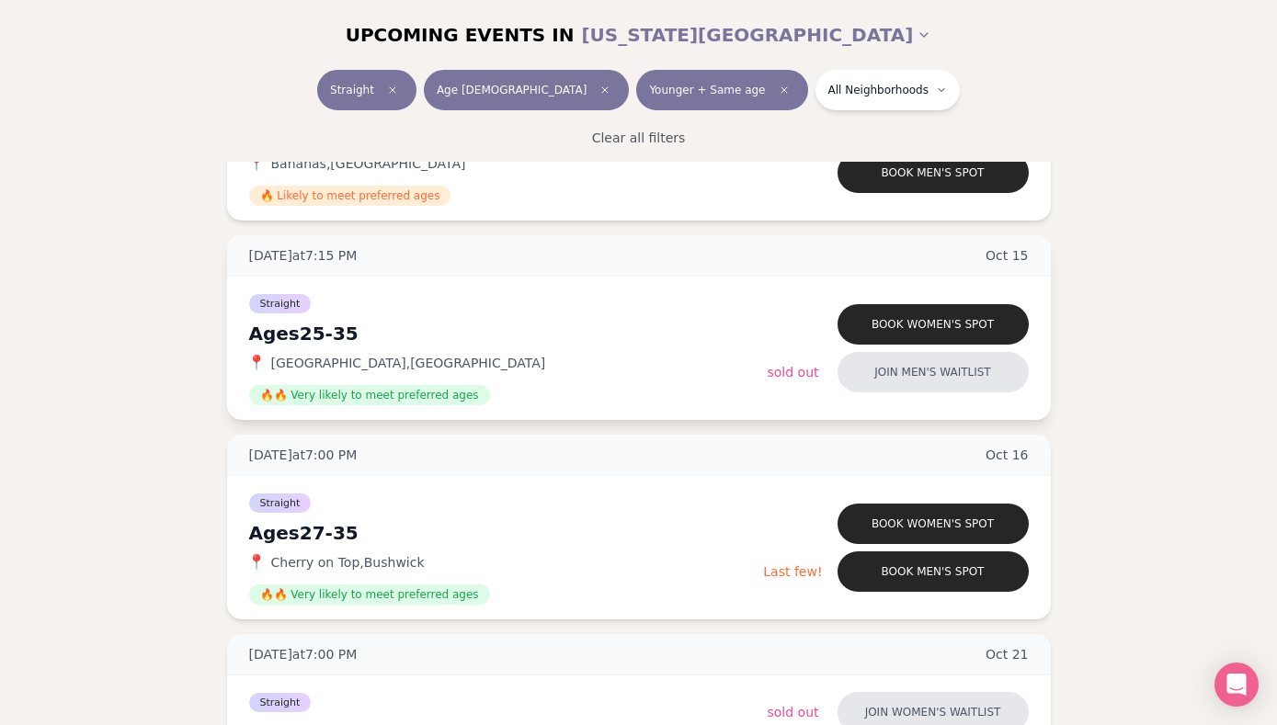
scroll to position [2530, 0]
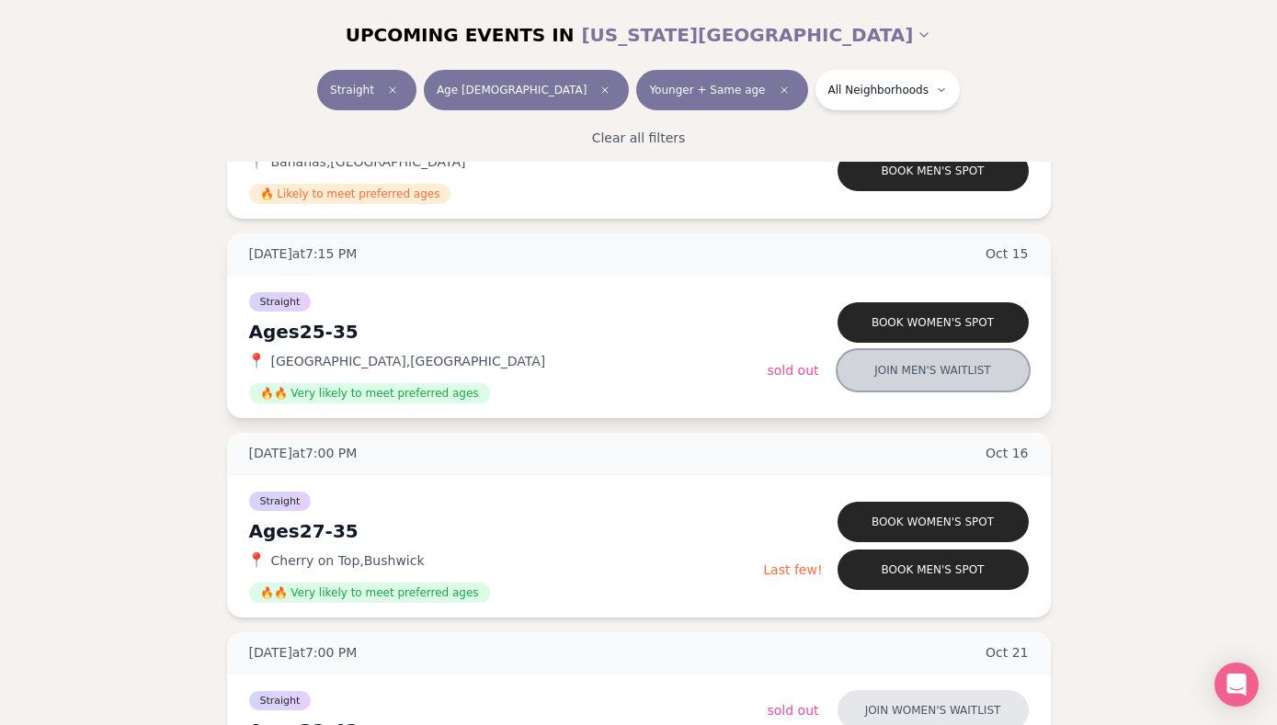
click at [863, 361] on button "Join men's waitlist" at bounding box center [933, 370] width 191 height 40
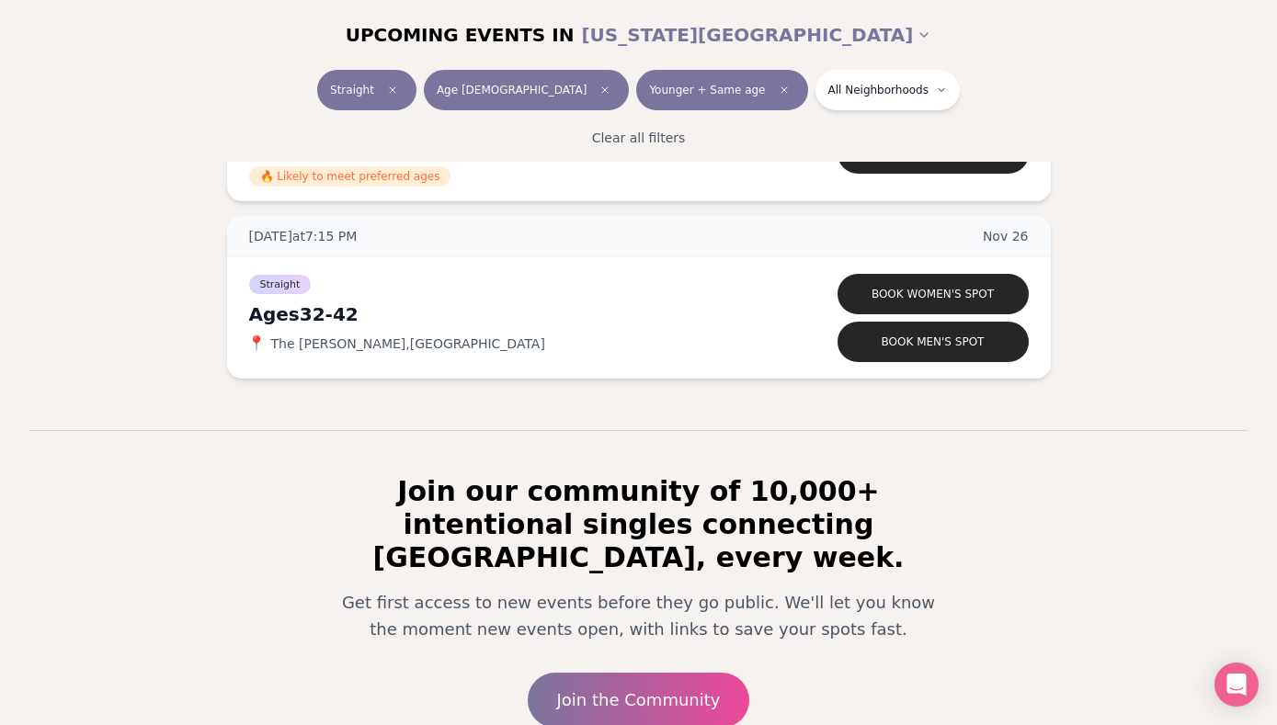
scroll to position [8531, 0]
